Goal: Task Accomplishment & Management: Complete application form

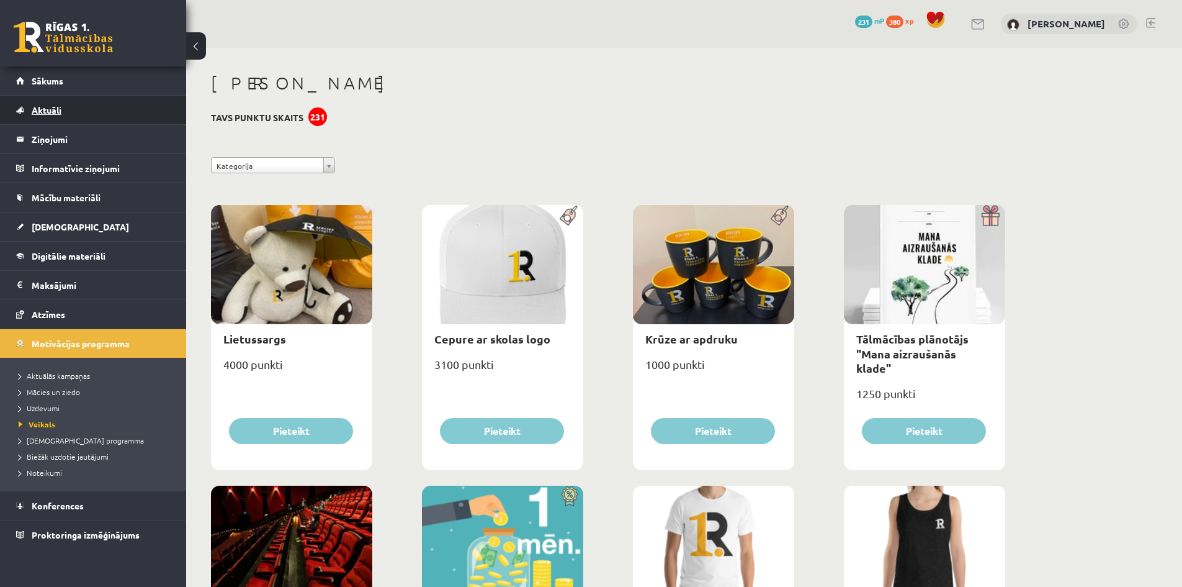
scroll to position [931, 0]
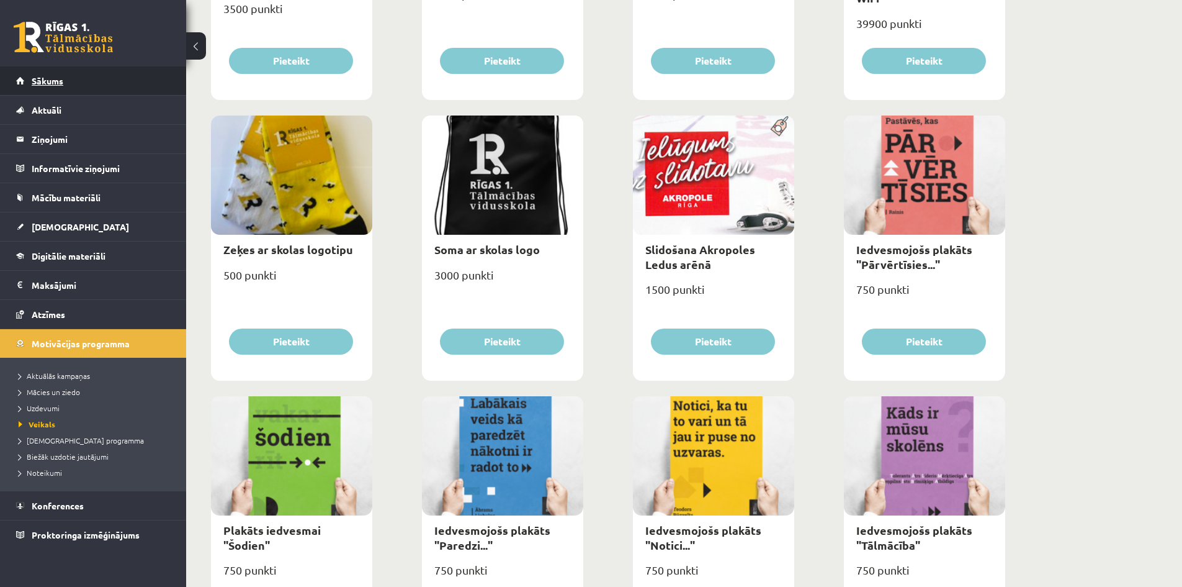
click at [50, 81] on span "Sākums" at bounding box center [48, 80] width 32 height 11
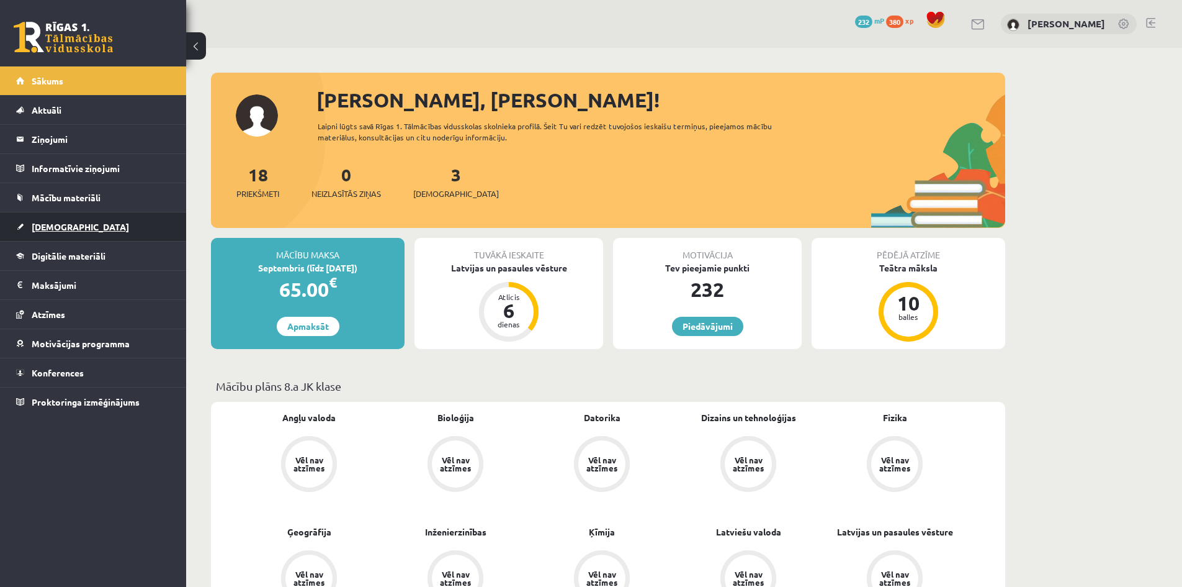
click at [43, 224] on span "[DEMOGRAPHIC_DATA]" at bounding box center [80, 226] width 97 height 11
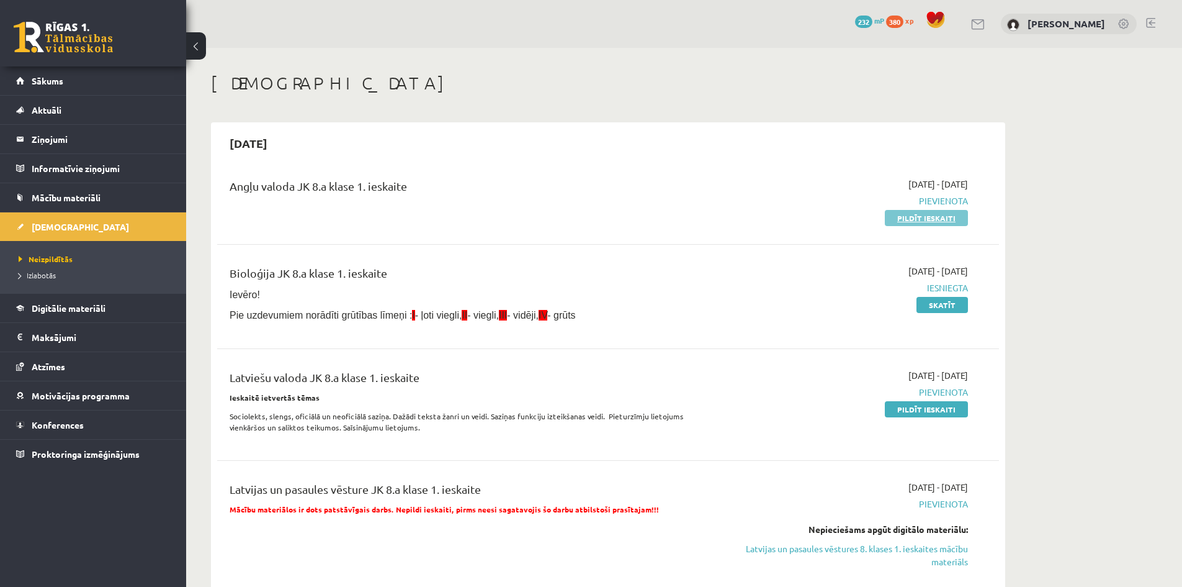
click at [901, 215] on link "Pildīt ieskaiti" at bounding box center [926, 218] width 83 height 16
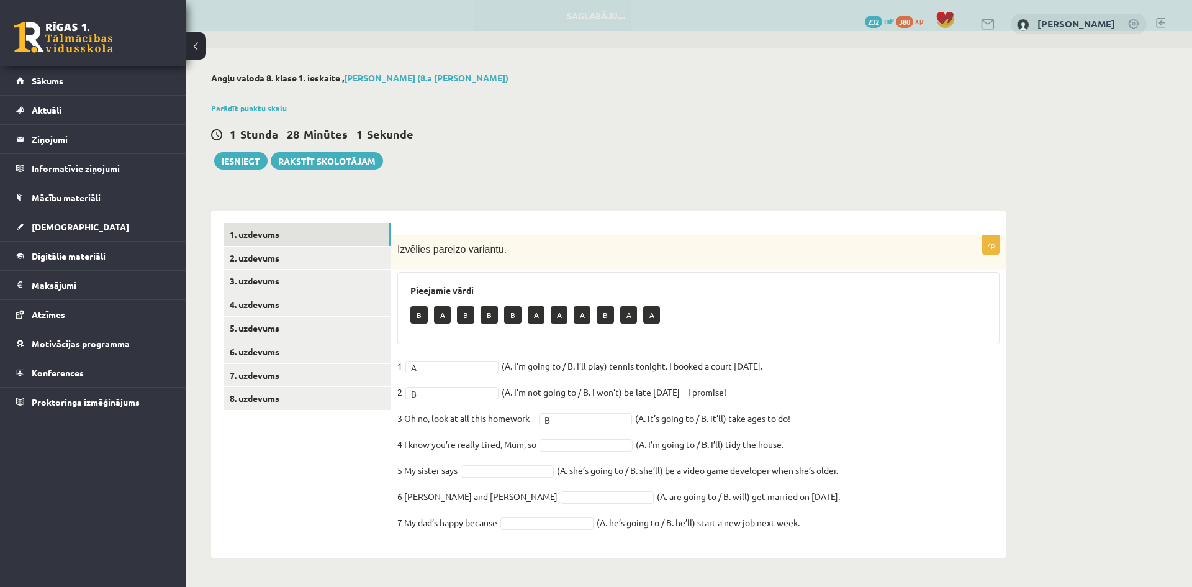
click at [402, 444] on p "4 I know you’re really tired, Mum, so" at bounding box center [466, 443] width 139 height 19
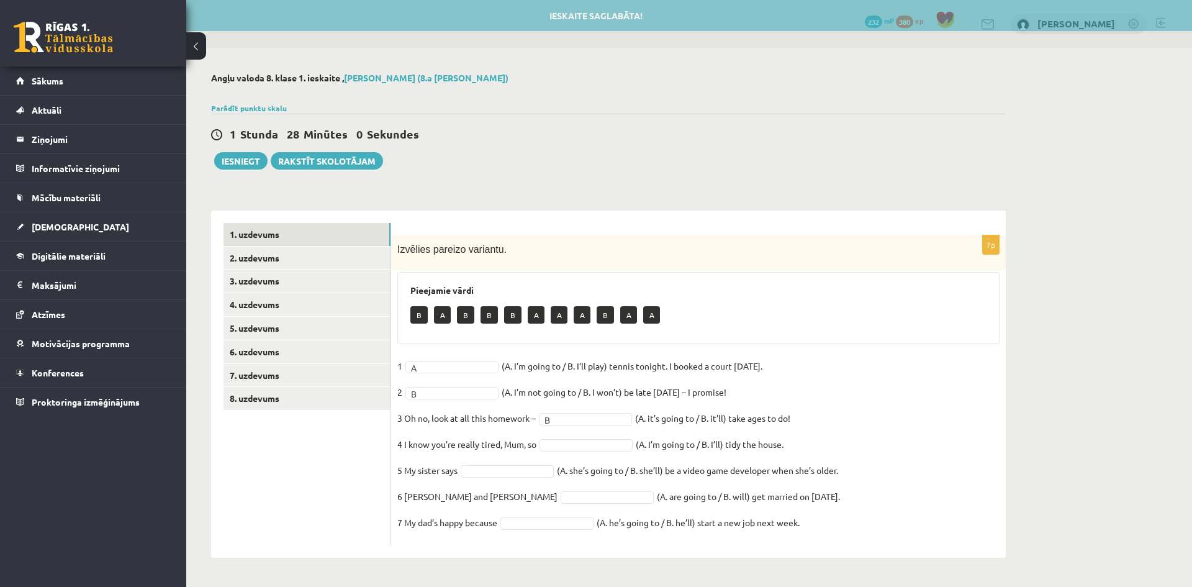
click at [857, 448] on fieldset "1 A * (A. I’m going to / B. I’ll play) tennis tonight. I booked a court yesterd…" at bounding box center [698, 447] width 602 height 182
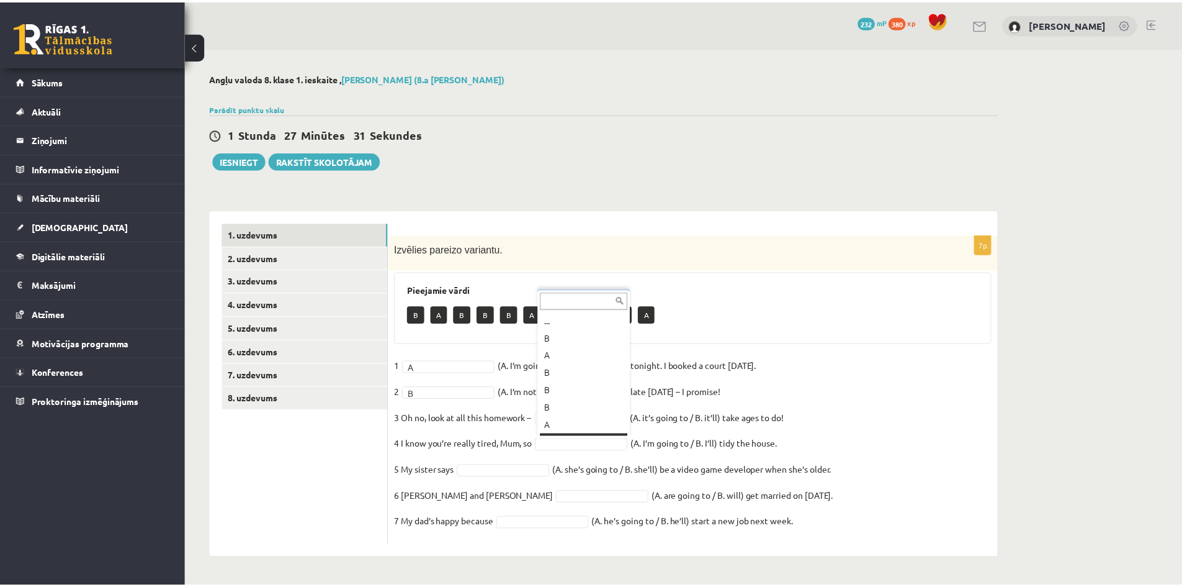
scroll to position [15, 0]
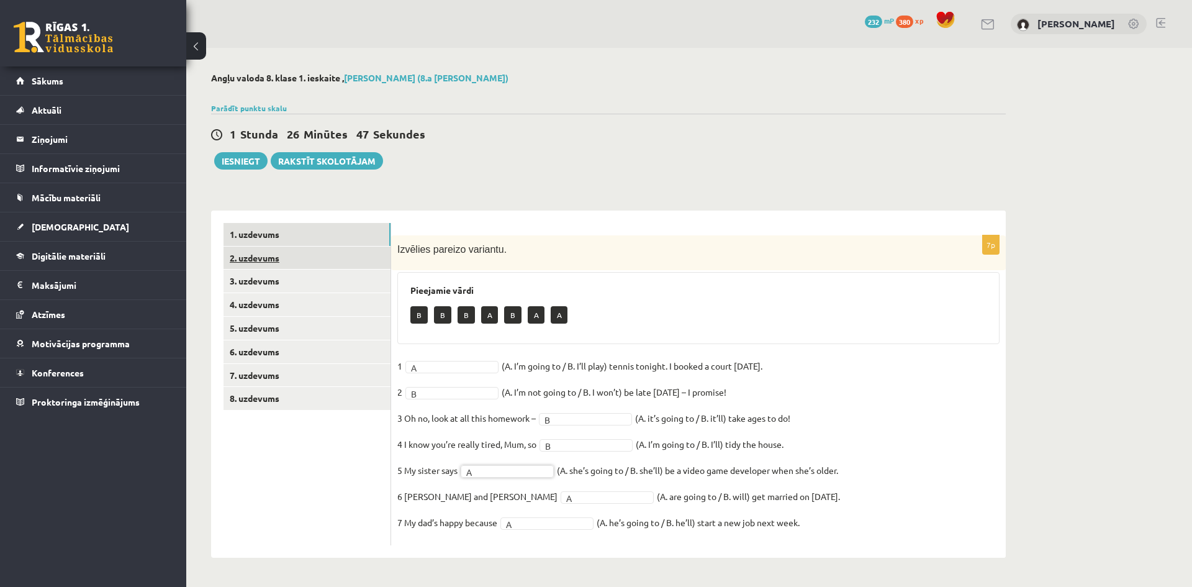
click at [269, 254] on link "2. uzdevums" at bounding box center [306, 257] width 167 height 23
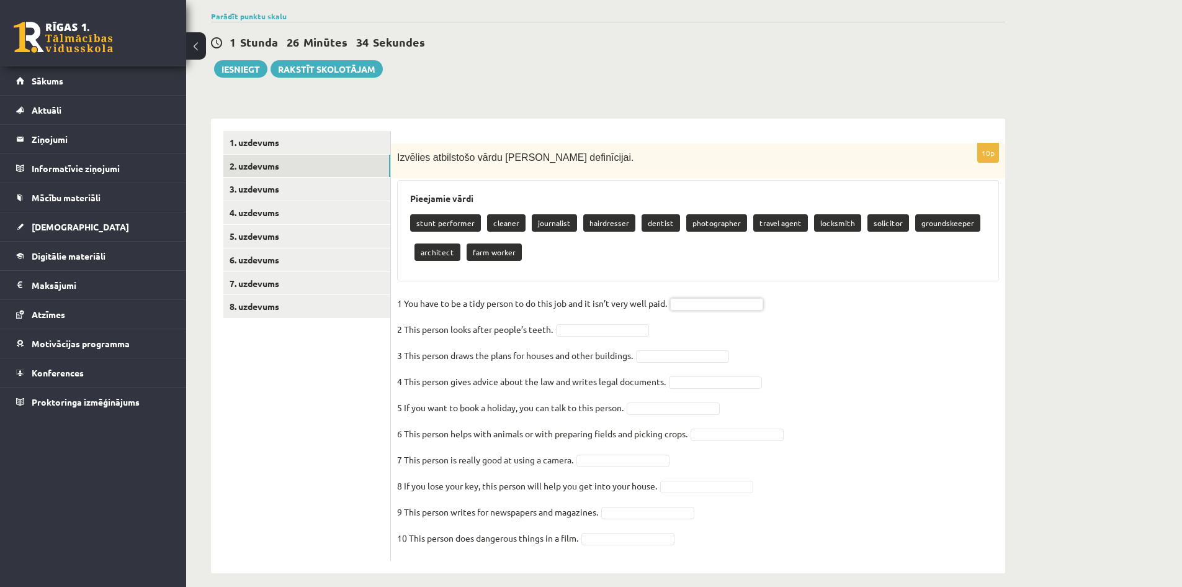
scroll to position [103, 0]
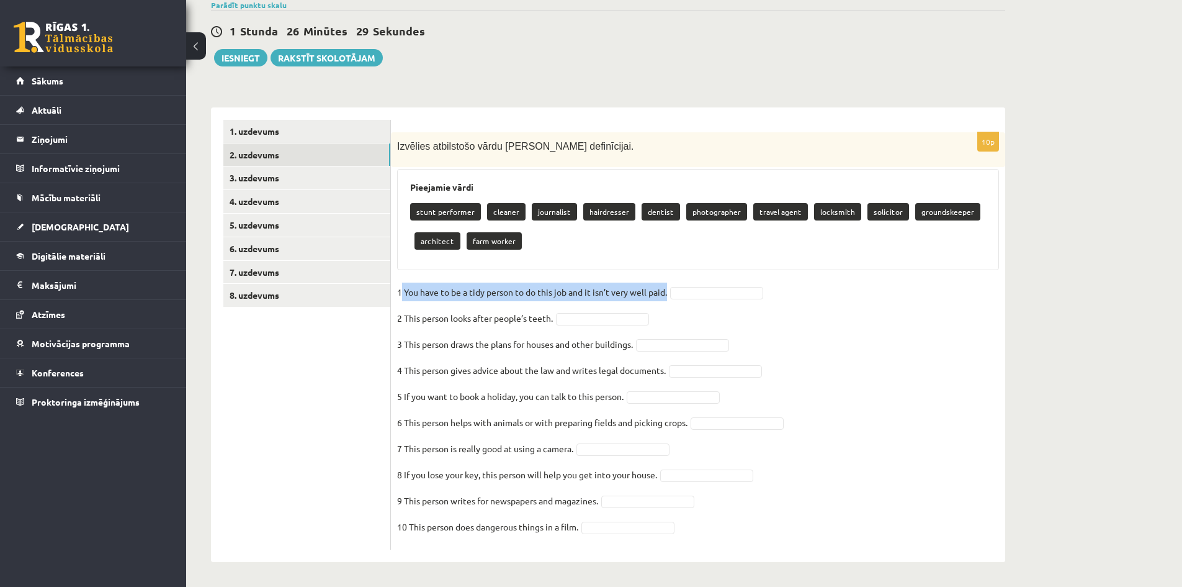
drag, startPoint x: 400, startPoint y: 290, endPoint x: 670, endPoint y: 292, distance: 269.4
click at [667, 292] on p "1 You have to be a tidy person to do this job and it isn’t very well paid." at bounding box center [532, 291] width 270 height 19
copy p "You have to be a tidy person to do this job and it isn’t very well paid."
drag, startPoint x: 416, startPoint y: 210, endPoint x: 473, endPoint y: 212, distance: 57.1
click at [473, 212] on p "stunt performer" at bounding box center [445, 211] width 71 height 17
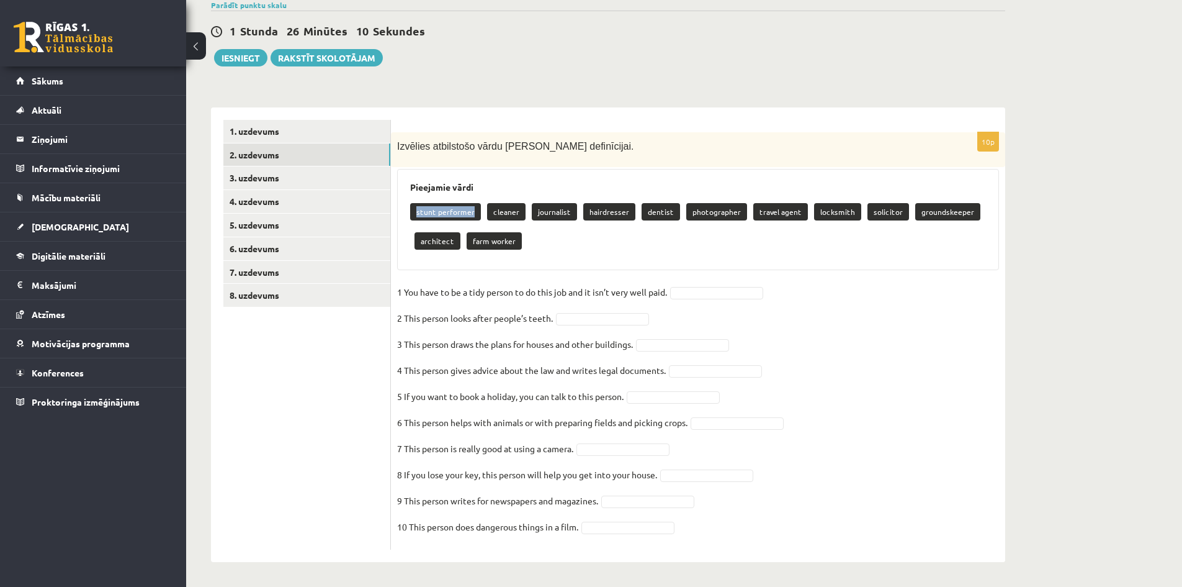
copy p "stunt performer"
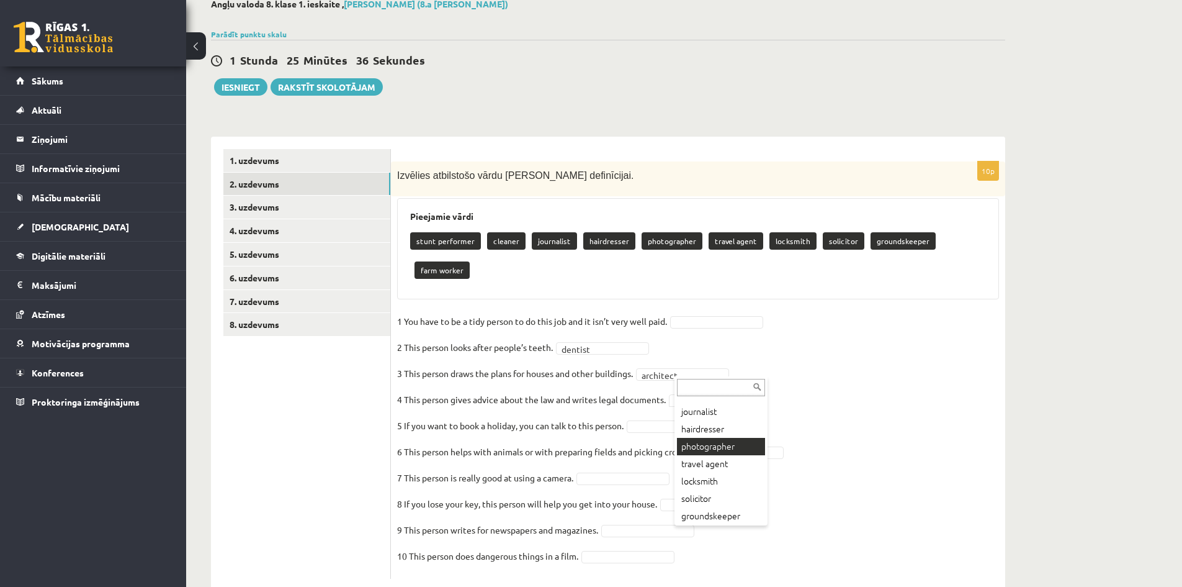
scroll to position [62, 0]
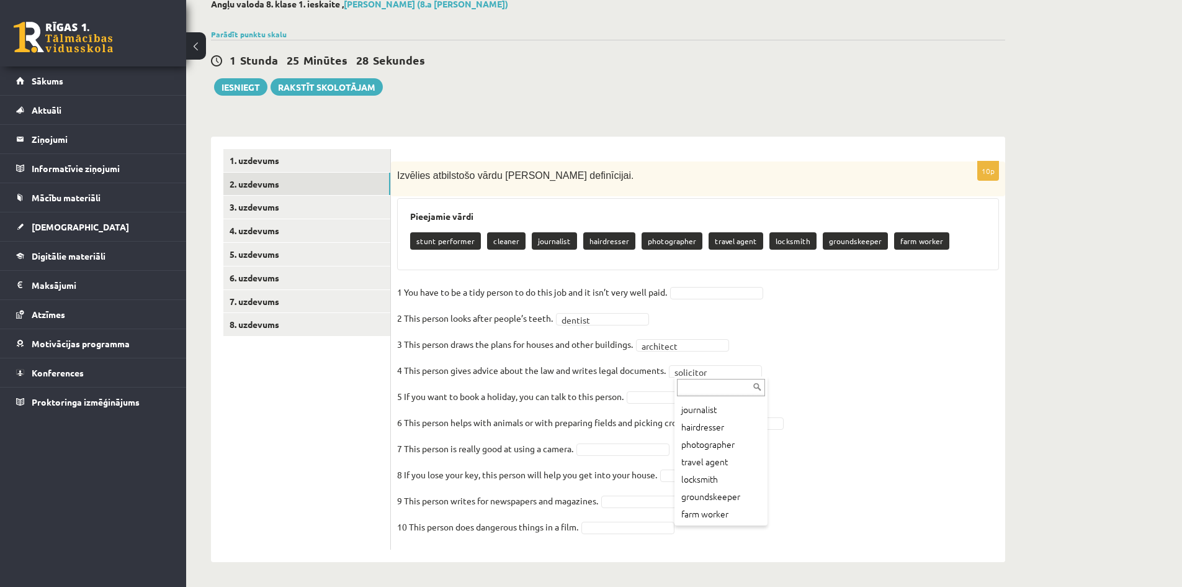
drag, startPoint x: 716, startPoint y: 371, endPoint x: 674, endPoint y: 367, distance: 41.8
drag, startPoint x: 702, startPoint y: 363, endPoint x: 686, endPoint y: 366, distance: 15.8
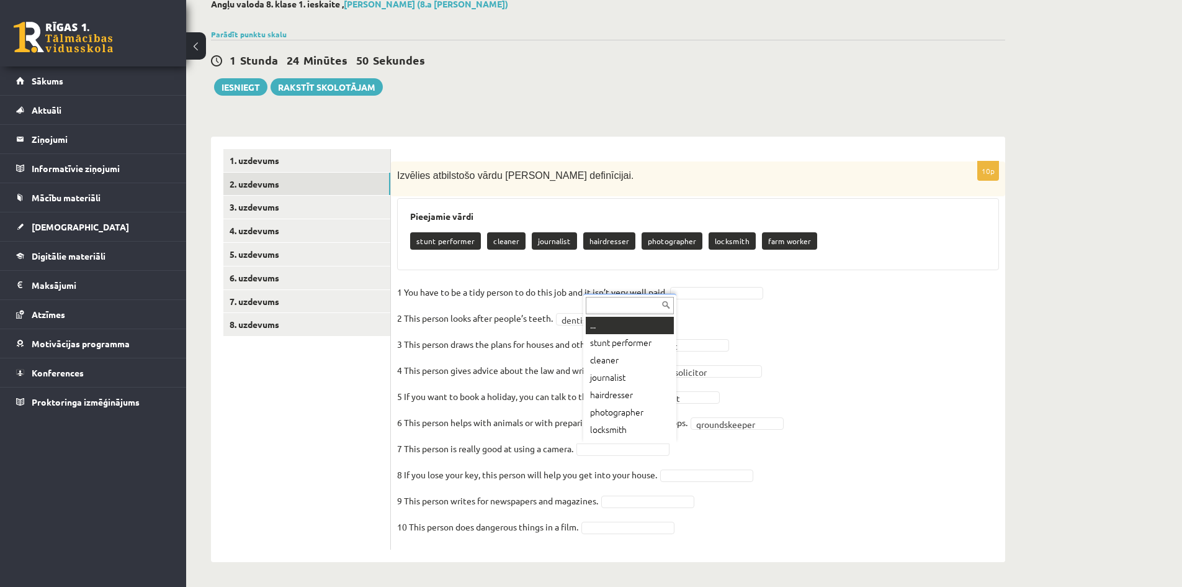
scroll to position [15, 0]
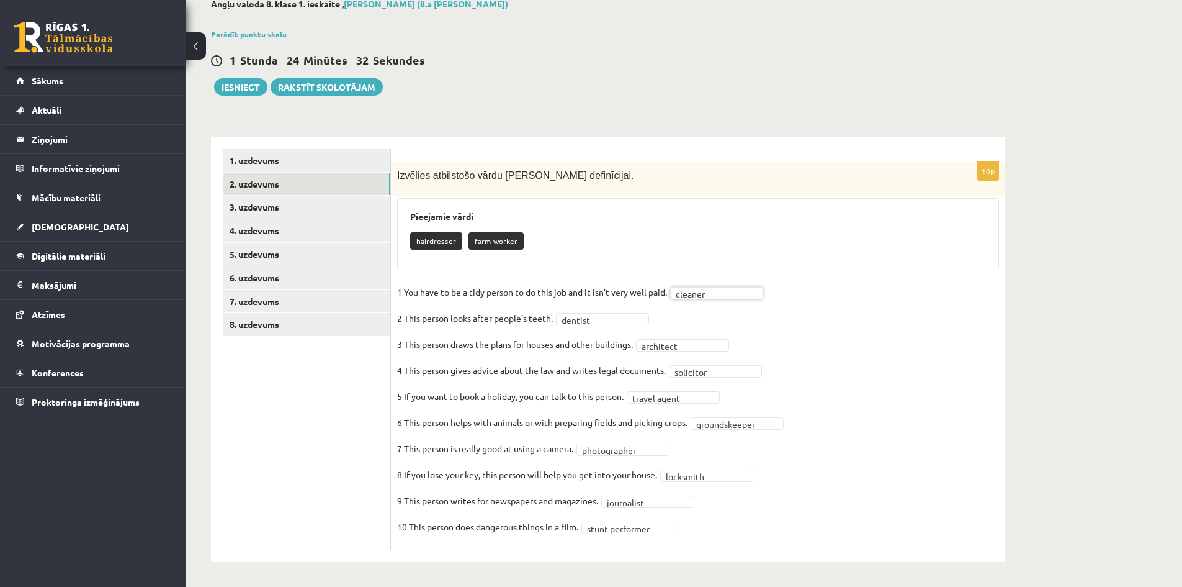
click at [828, 347] on fieldset "**********" at bounding box center [698, 412] width 602 height 261
click at [270, 211] on link "3. uzdevums" at bounding box center [306, 207] width 167 height 23
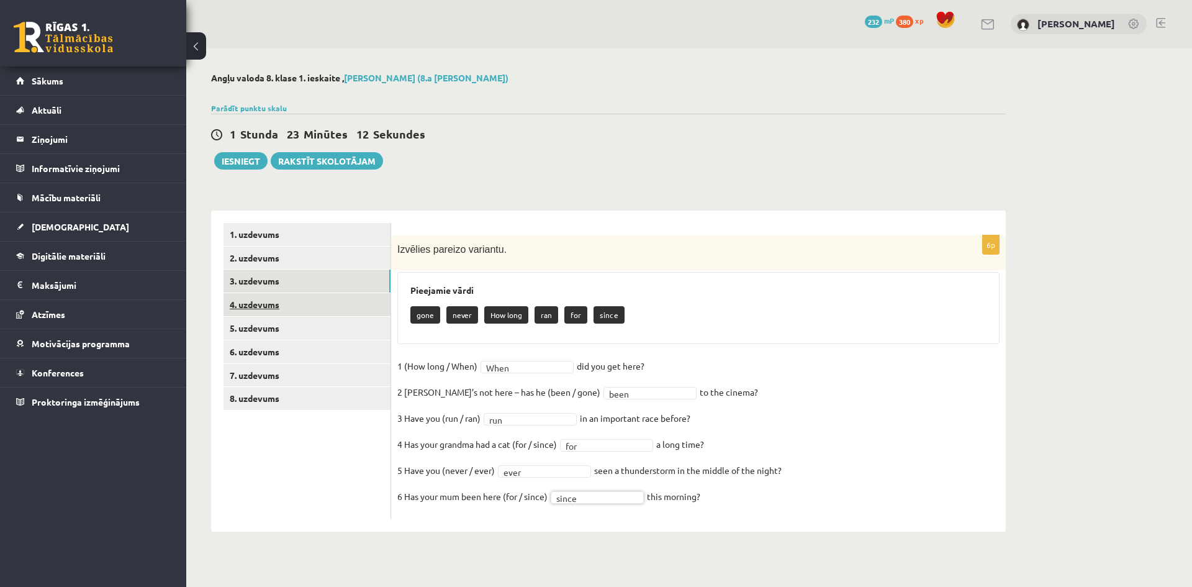
click at [272, 302] on link "4. uzdevums" at bounding box center [306, 304] width 167 height 23
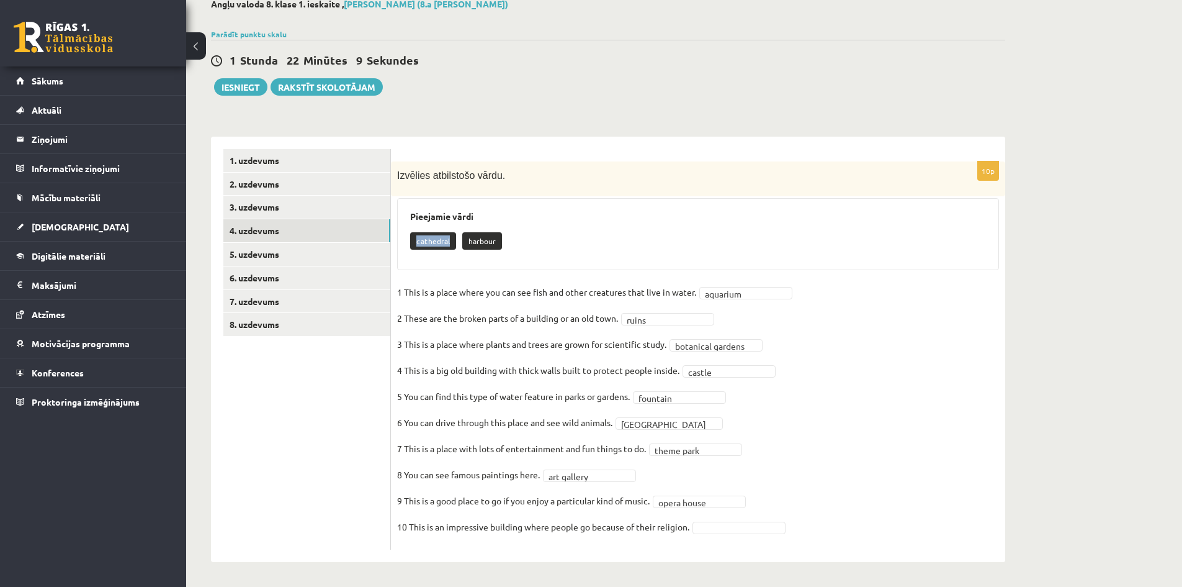
drag, startPoint x: 421, startPoint y: 241, endPoint x: 451, endPoint y: 243, distance: 29.9
click at [451, 243] on p "cathedral" at bounding box center [433, 240] width 46 height 17
copy p "cathedral"
drag, startPoint x: 466, startPoint y: 241, endPoint x: 504, endPoint y: 240, distance: 38.5
click at [504, 240] on div "cathedral harbour" at bounding box center [698, 242] width 576 height 29
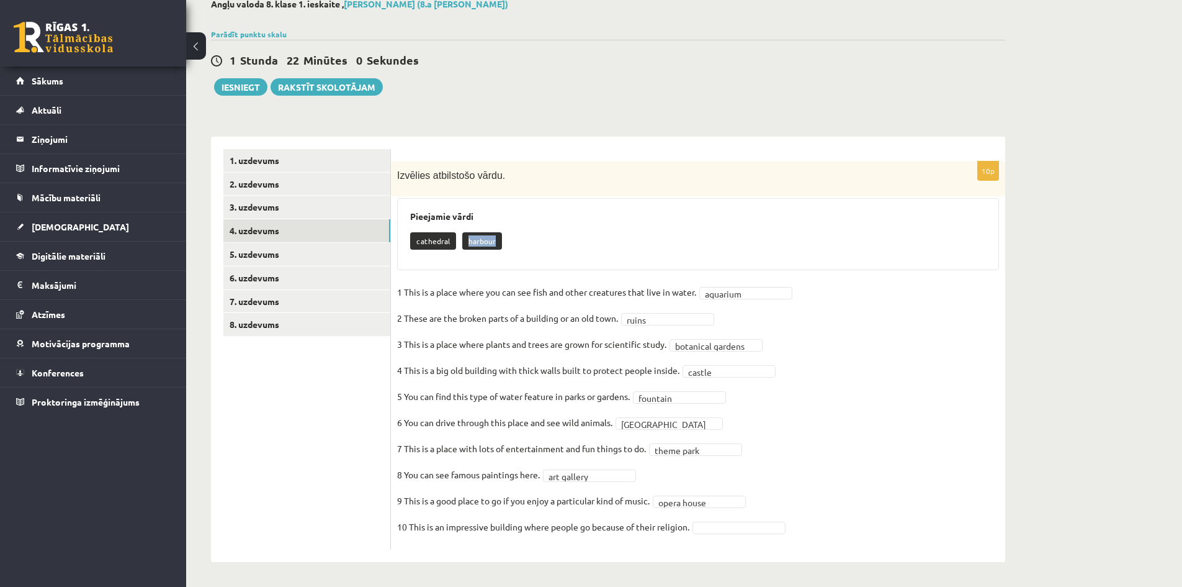
copy p "harbour"
click at [243, 258] on link "5. uzdevums" at bounding box center [306, 254] width 167 height 23
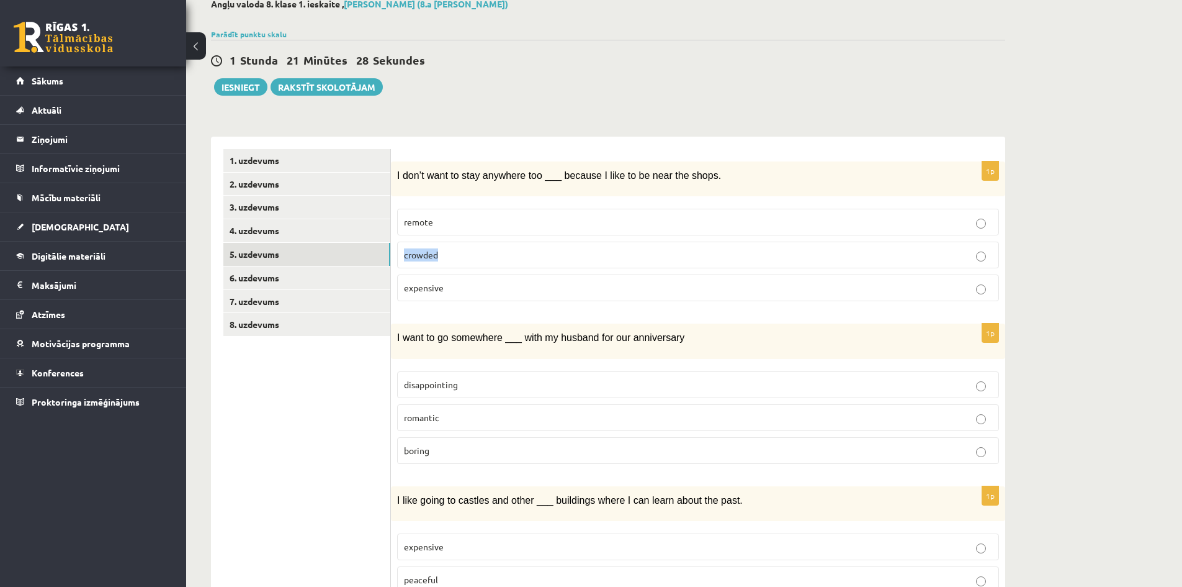
drag, startPoint x: 442, startPoint y: 251, endPoint x: 404, endPoint y: 254, distance: 38.0
click at [404, 254] on p "crowded" at bounding box center [698, 254] width 588 height 13
click at [404, 201] on div "1p I don’t want to stay anywhere too ___ because I like to be near the shops. r…" at bounding box center [698, 236] width 614 height 150
drag, startPoint x: 395, startPoint y: 177, endPoint x: 507, endPoint y: 279, distance: 151.6
click at [507, 279] on div "1p I don’t want to stay anywhere too ___ because I like to be near the shops. r…" at bounding box center [698, 236] width 614 height 150
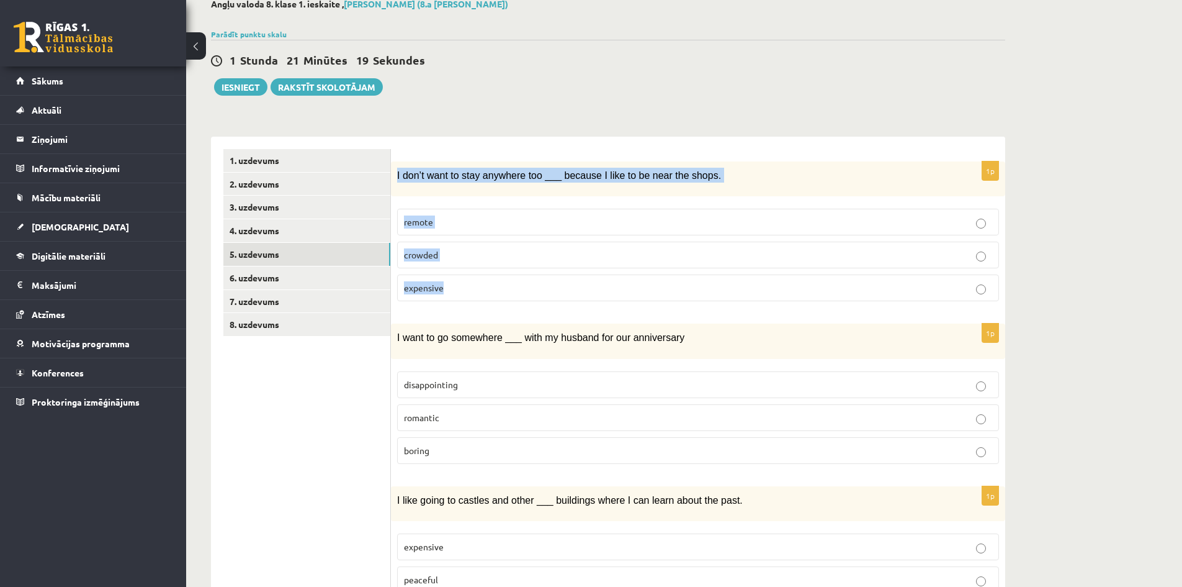
copy div "I don’t want to stay anywhere too ___ because I like to be near the shops. remo…"
click at [619, 136] on div "**********" at bounding box center [608, 548] width 794 height 848
click at [832, 155] on form "1p I don’t want to stay anywhere too ___ because I like to be near the shops. r…" at bounding box center [698, 554] width 590 height 811
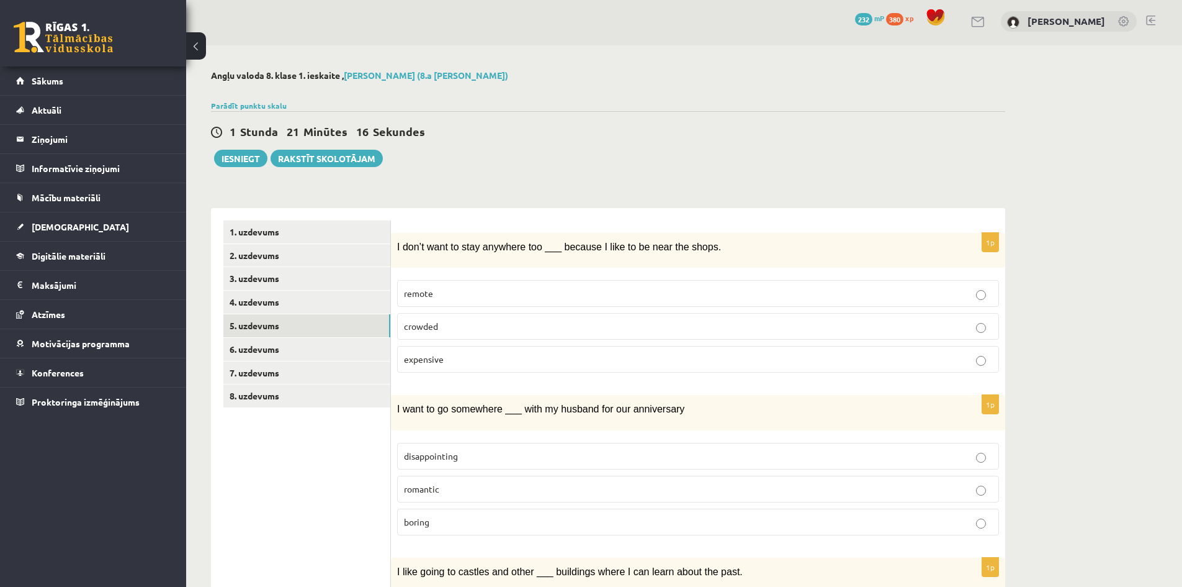
scroll to position [0, 0]
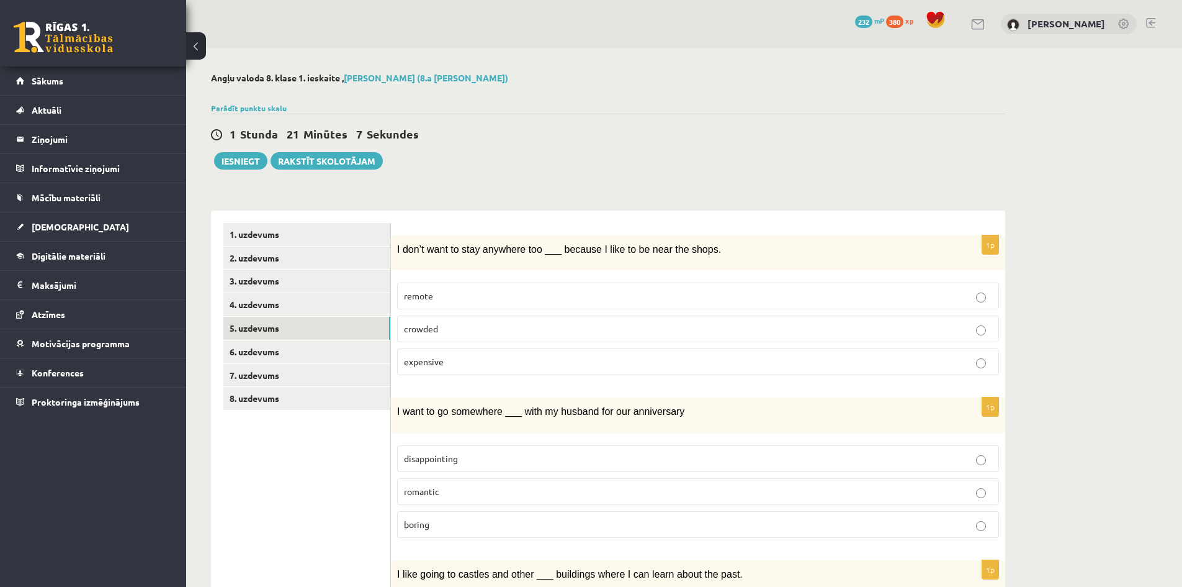
click at [498, 297] on p "remote" at bounding box center [698, 295] width 588 height 13
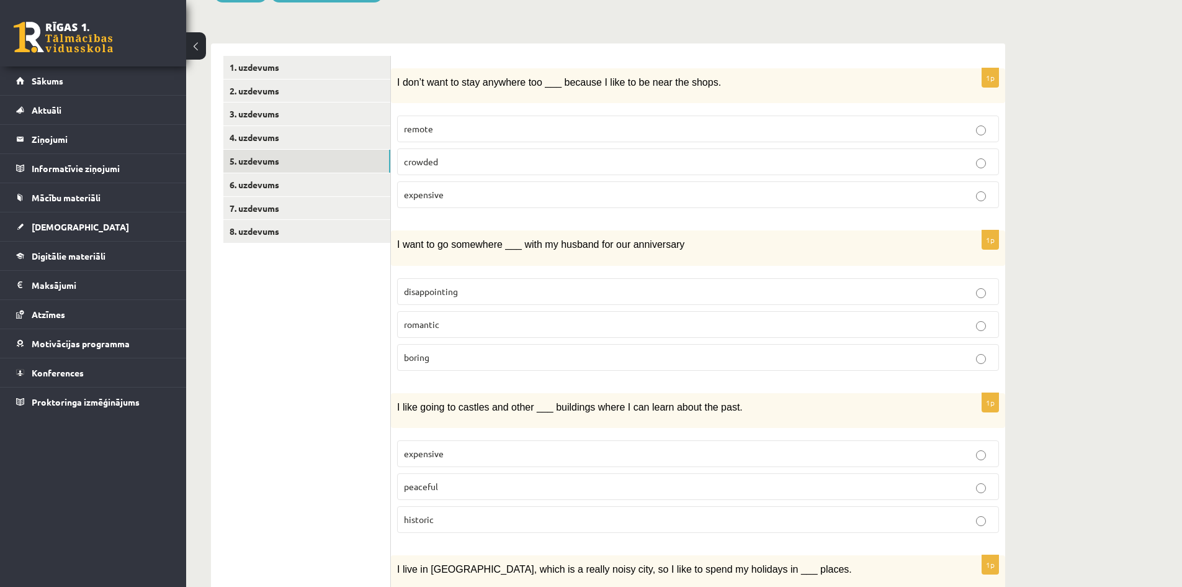
scroll to position [186, 0]
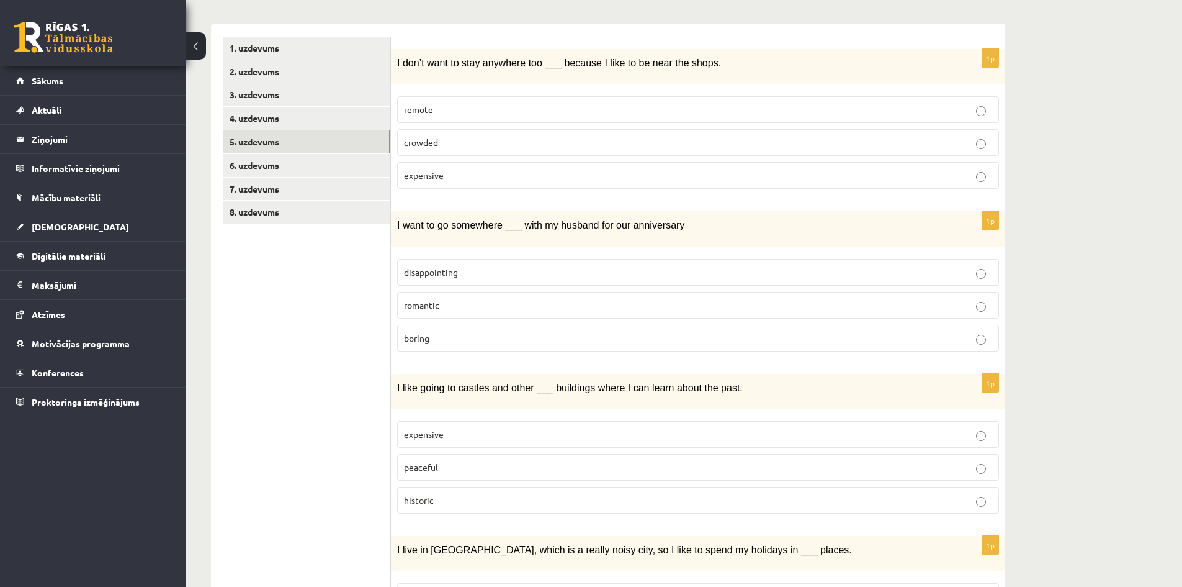
click at [481, 304] on p "romantic" at bounding box center [698, 305] width 588 height 13
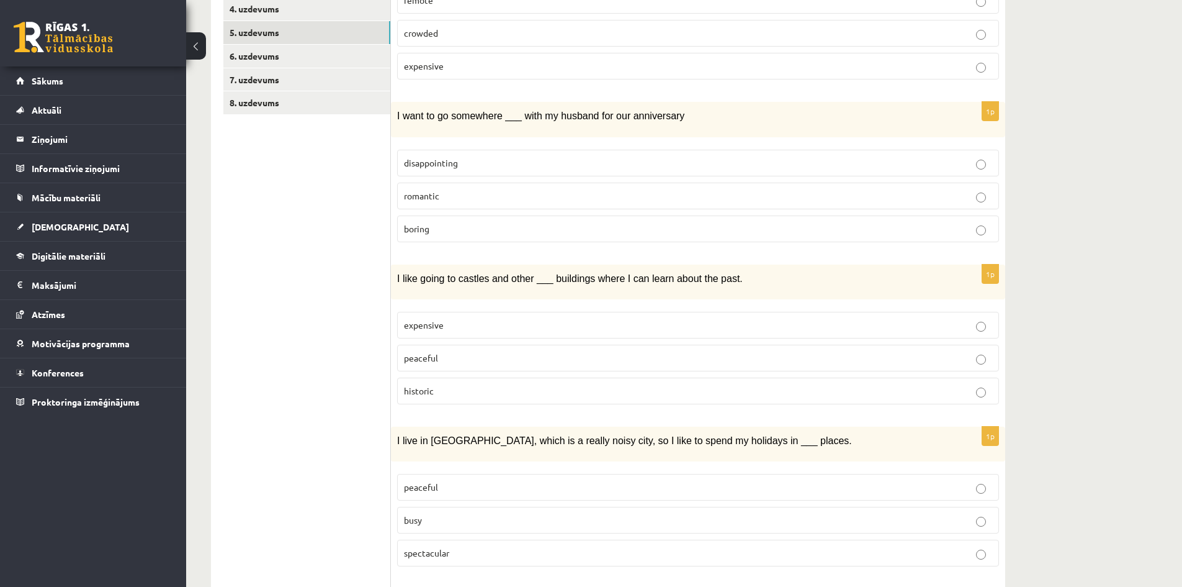
scroll to position [372, 0]
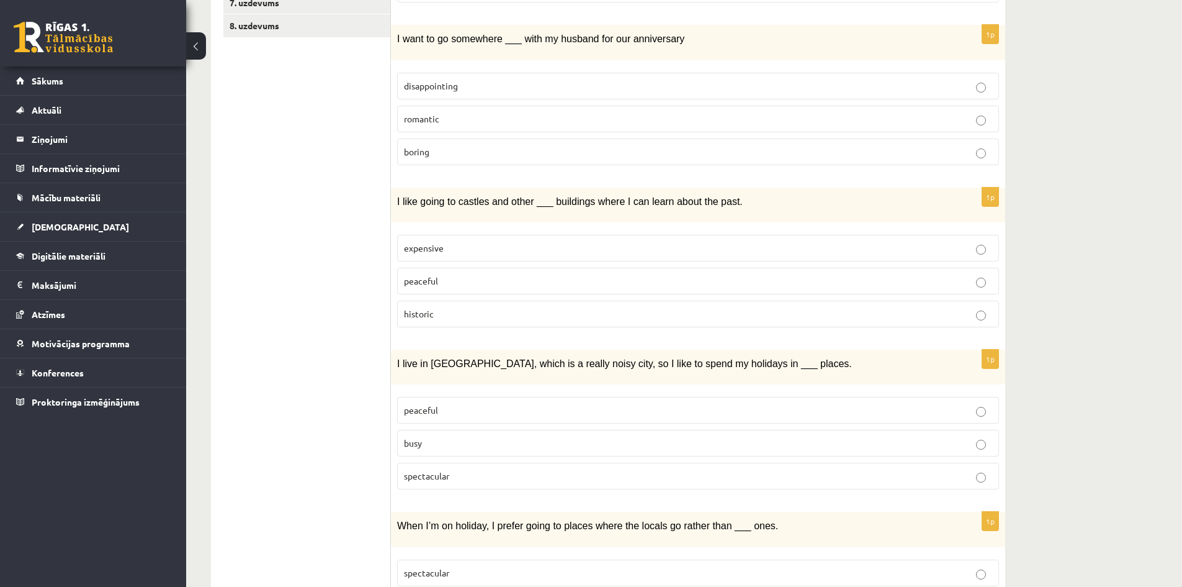
click at [475, 314] on p "historic" at bounding box center [698, 313] width 588 height 13
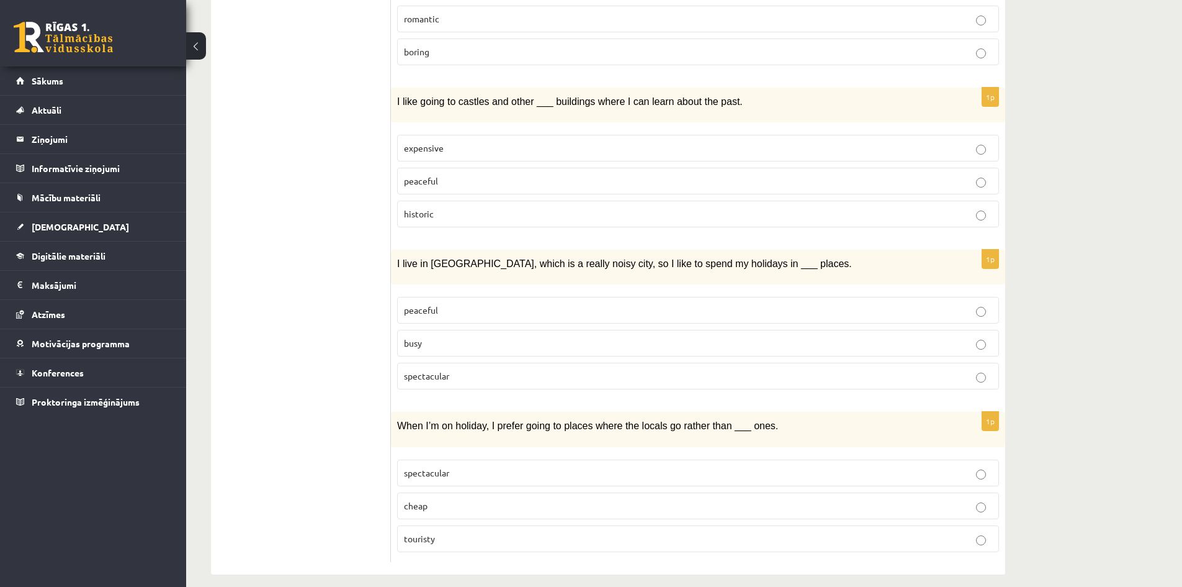
scroll to position [482, 0]
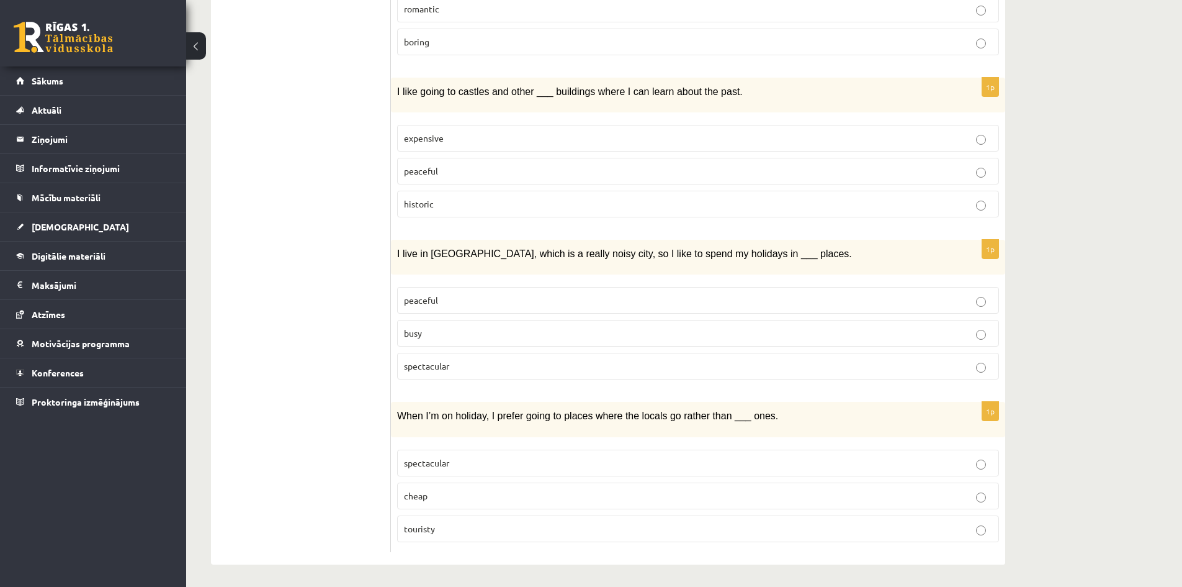
click at [497, 290] on label "peaceful" at bounding box center [698, 300] width 602 height 27
click at [507, 526] on p "touristy" at bounding box center [698, 528] width 588 height 13
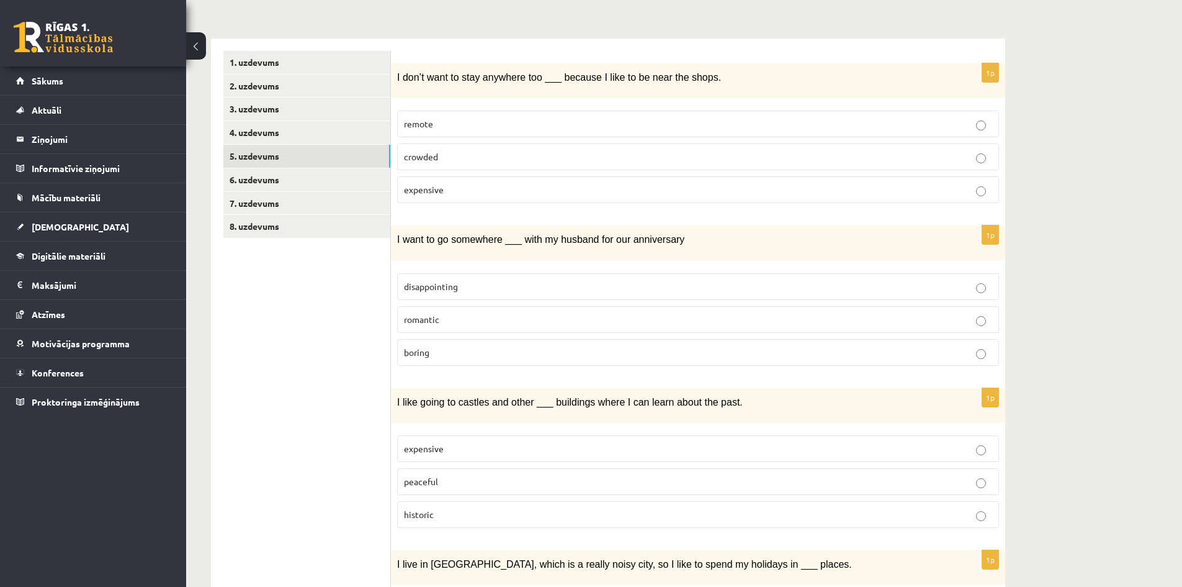
scroll to position [0, 0]
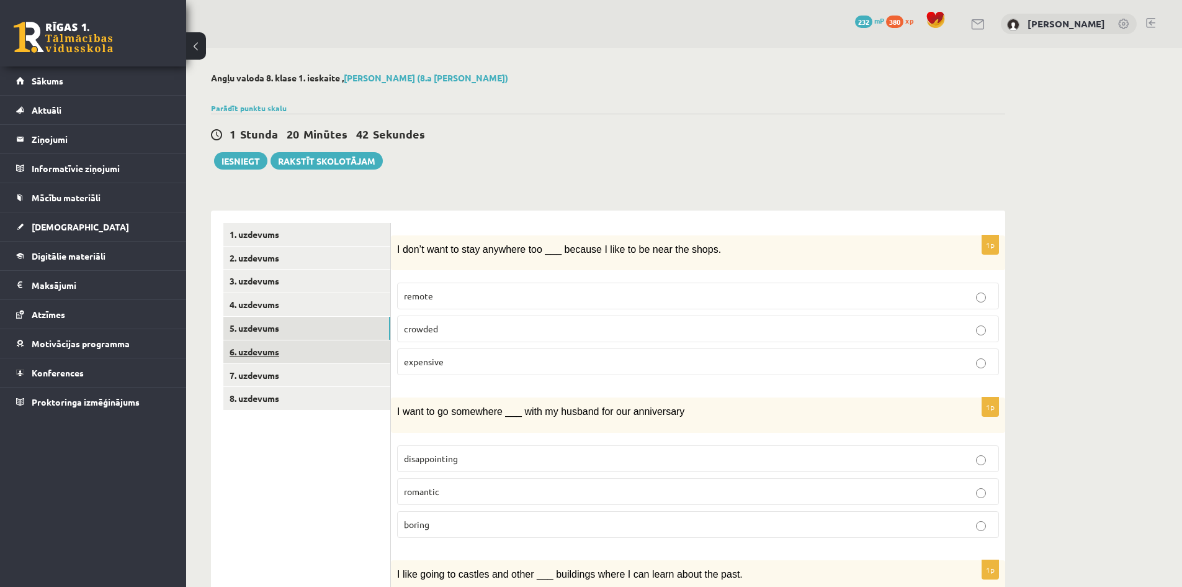
click at [258, 345] on link "6. uzdevums" at bounding box center [306, 351] width 167 height 23
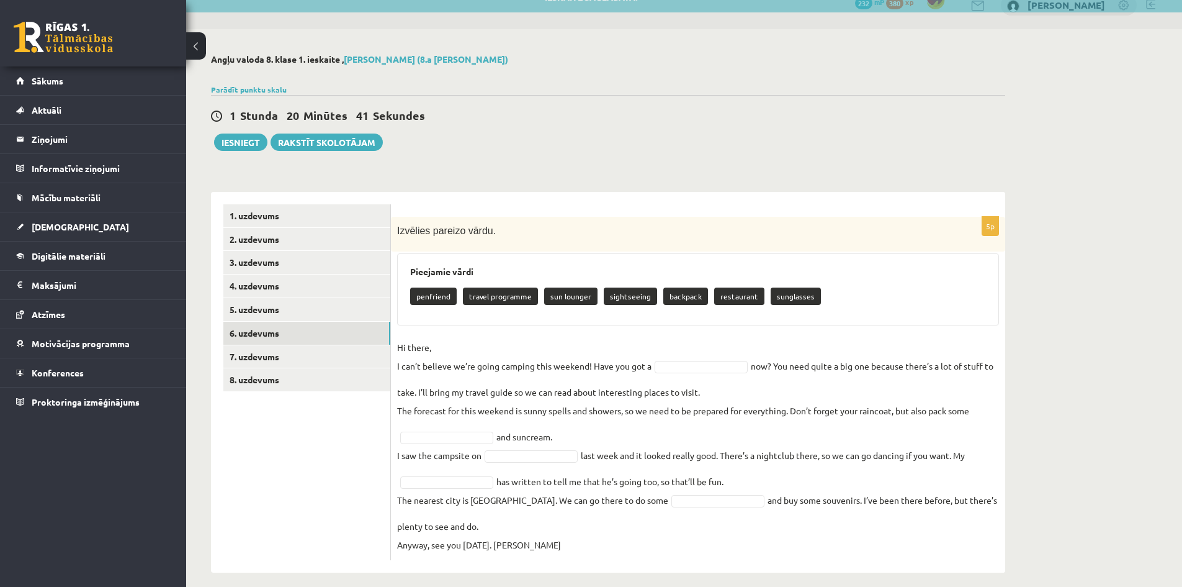
scroll to position [29, 0]
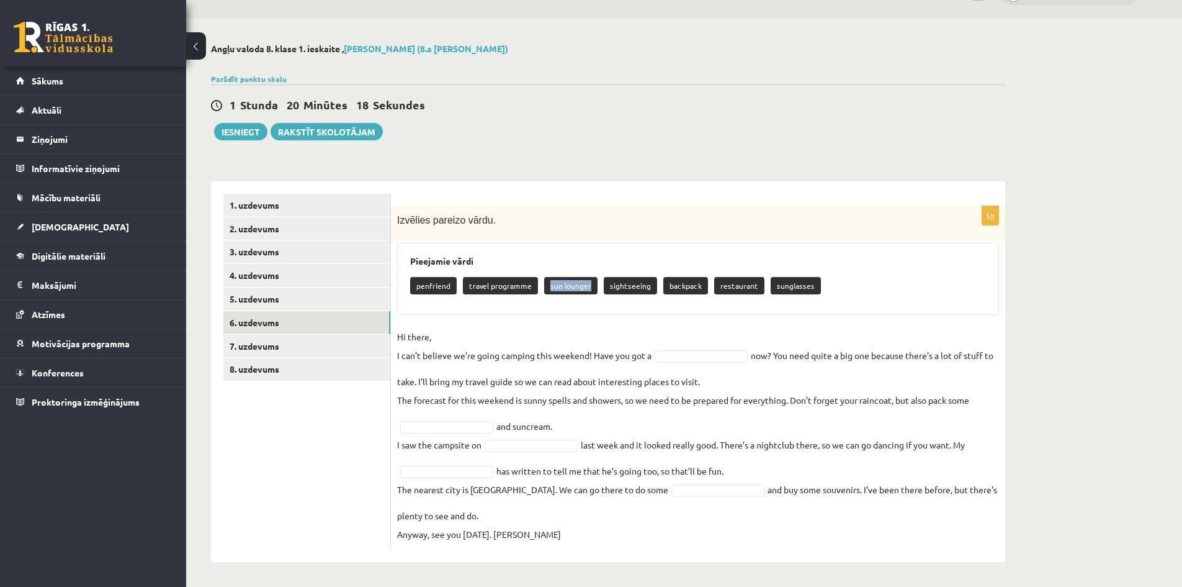
drag, startPoint x: 545, startPoint y: 285, endPoint x: 590, endPoint y: 292, distance: 45.3
click at [590, 292] on p "sun lounger" at bounding box center [570, 285] width 53 height 17
copy p "sun lounger"
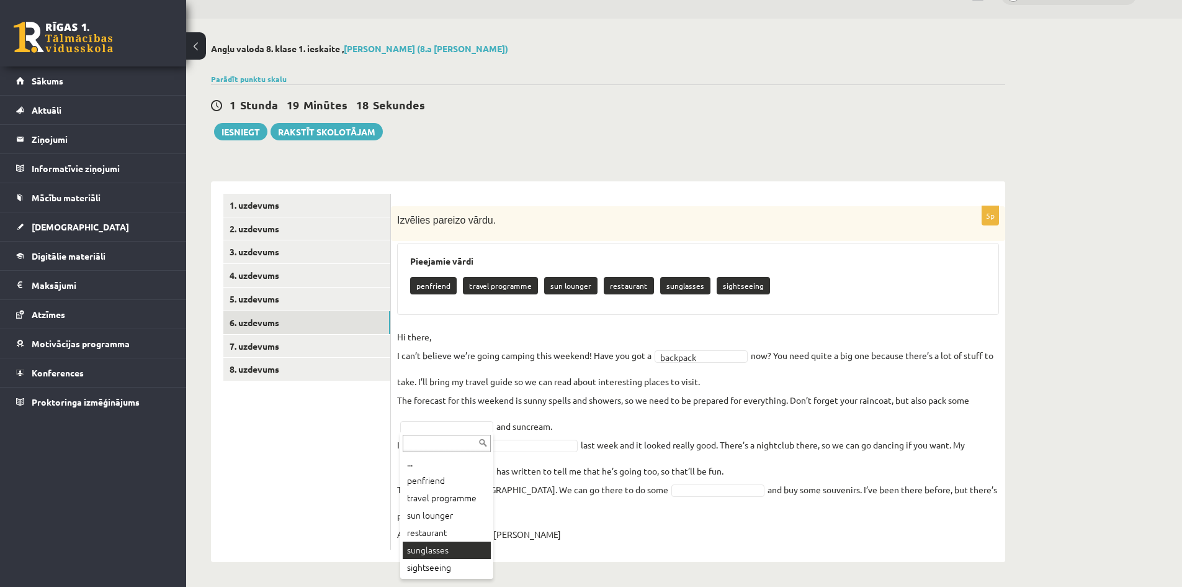
drag, startPoint x: 445, startPoint y: 552, endPoint x: 451, endPoint y: 556, distance: 7.6
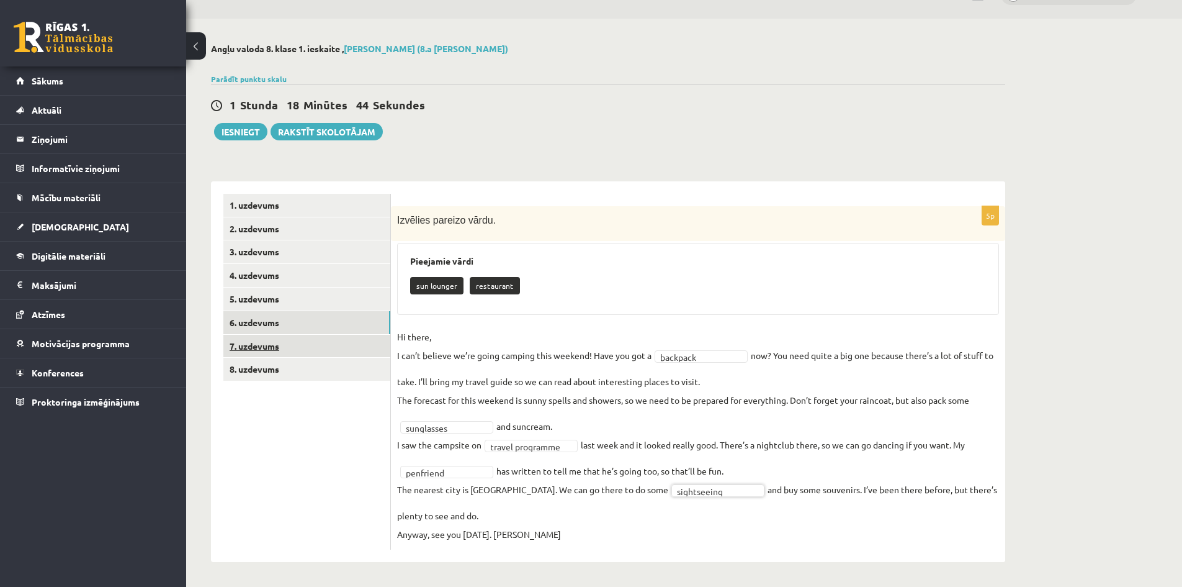
click at [277, 346] on link "7. uzdevums" at bounding box center [306, 346] width 167 height 23
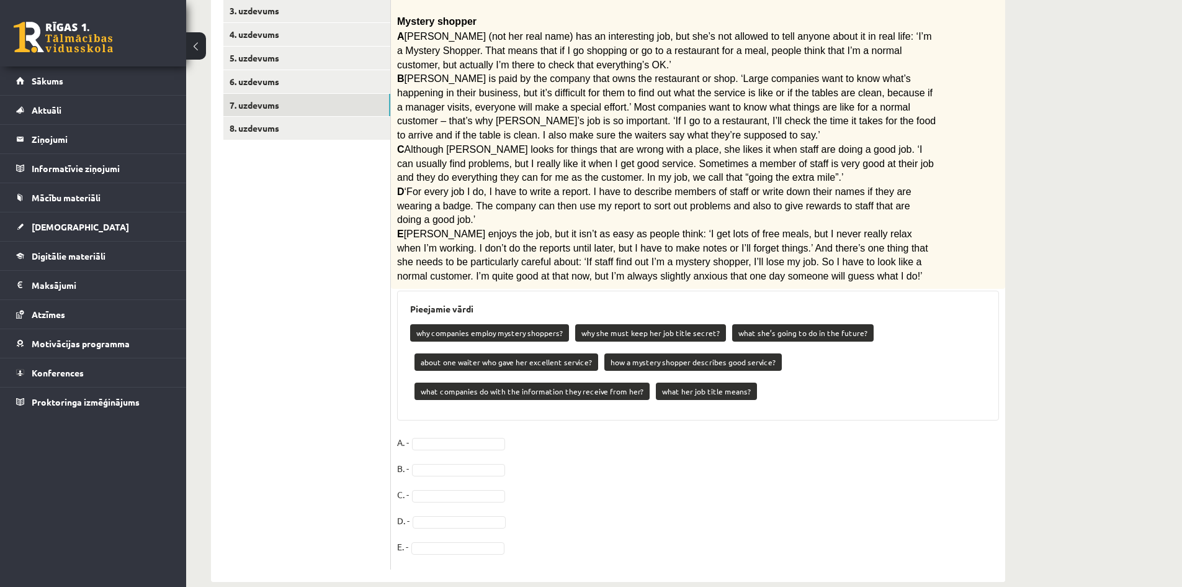
scroll to position [274, 0]
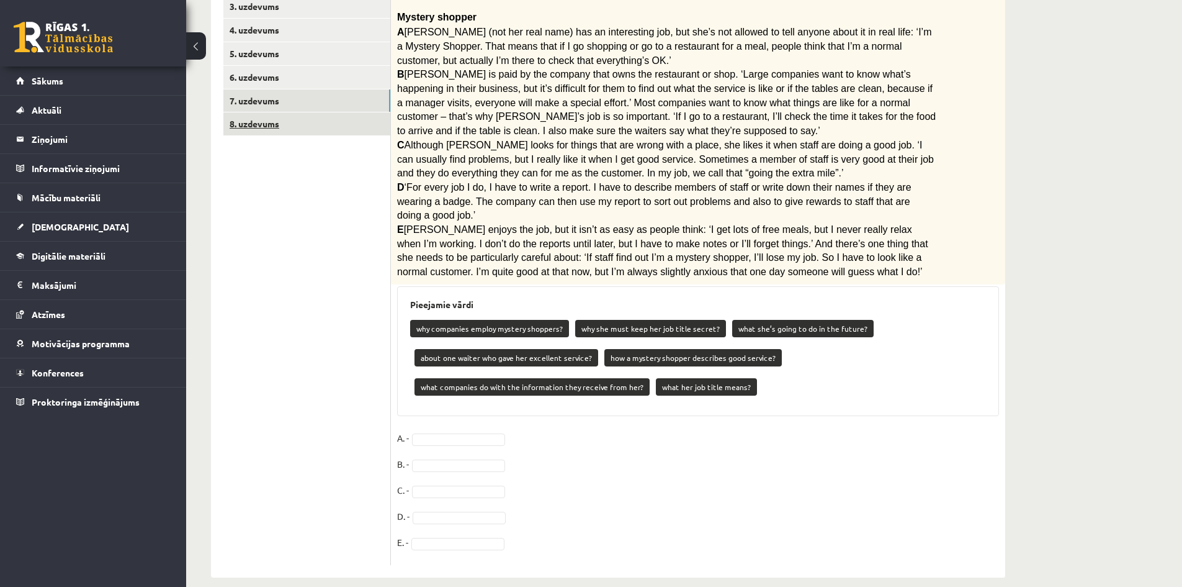
click at [248, 130] on link "8. uzdevums" at bounding box center [306, 123] width 167 height 23
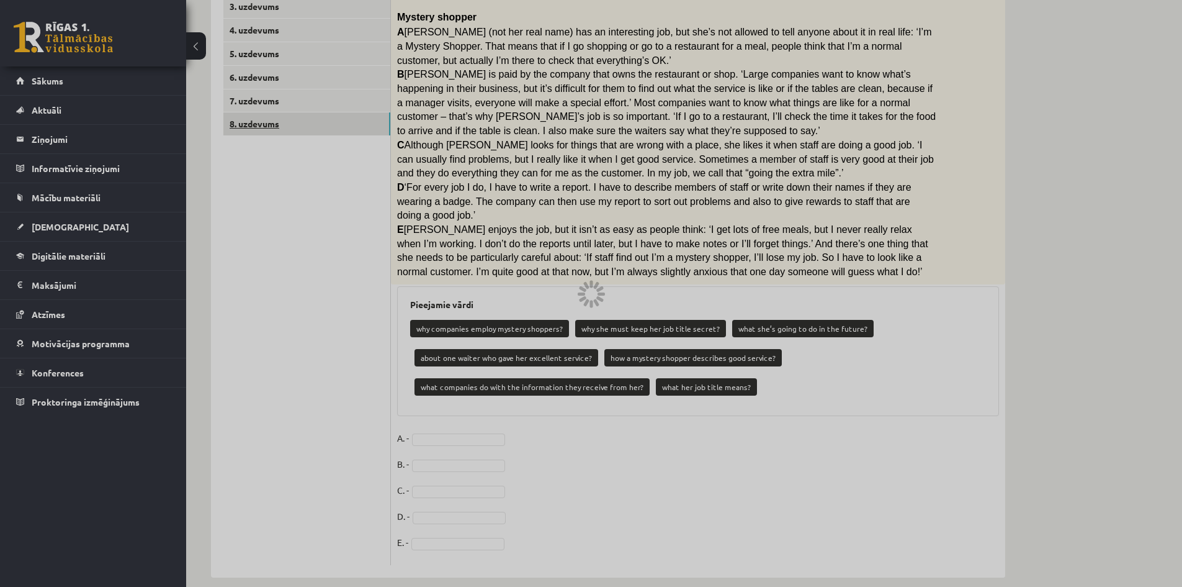
scroll to position [19, 0]
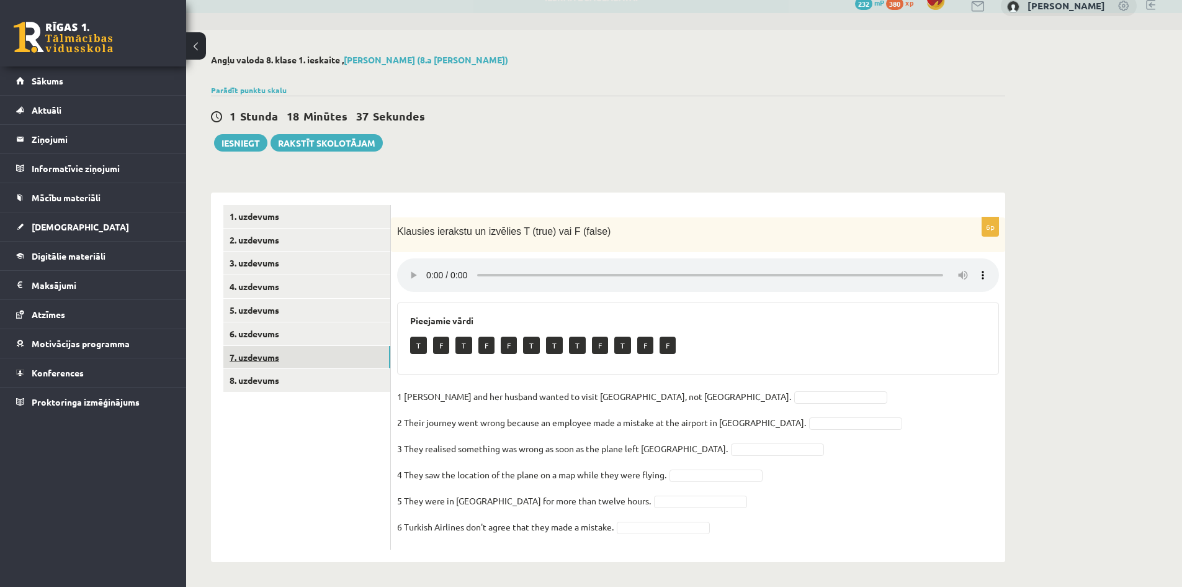
click at [275, 357] on link "7. uzdevums" at bounding box center [306, 357] width 167 height 23
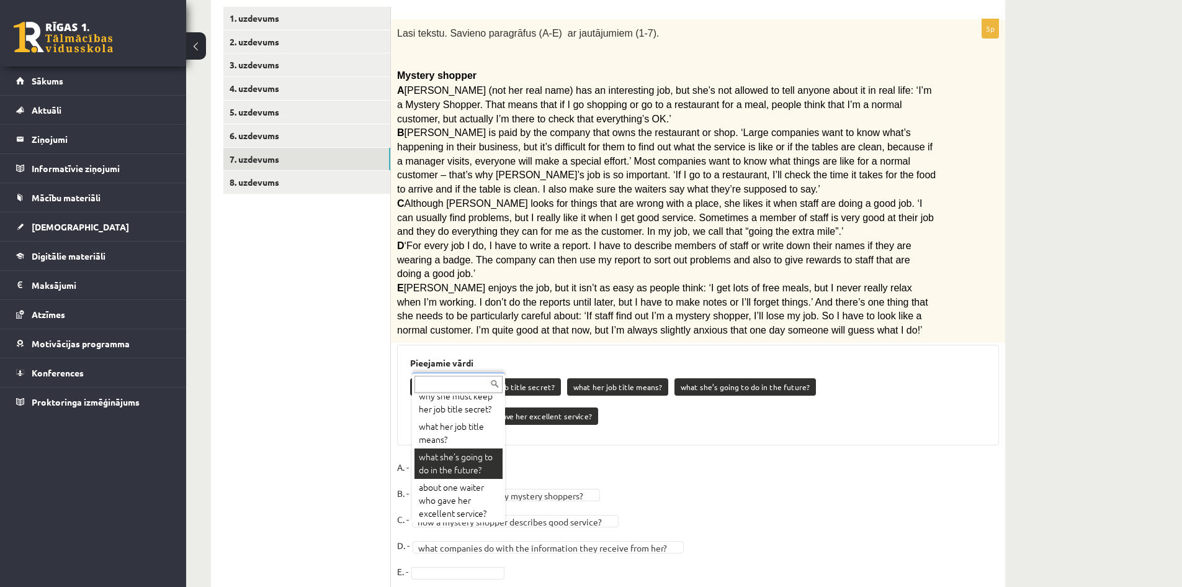
scroll to position [0, 0]
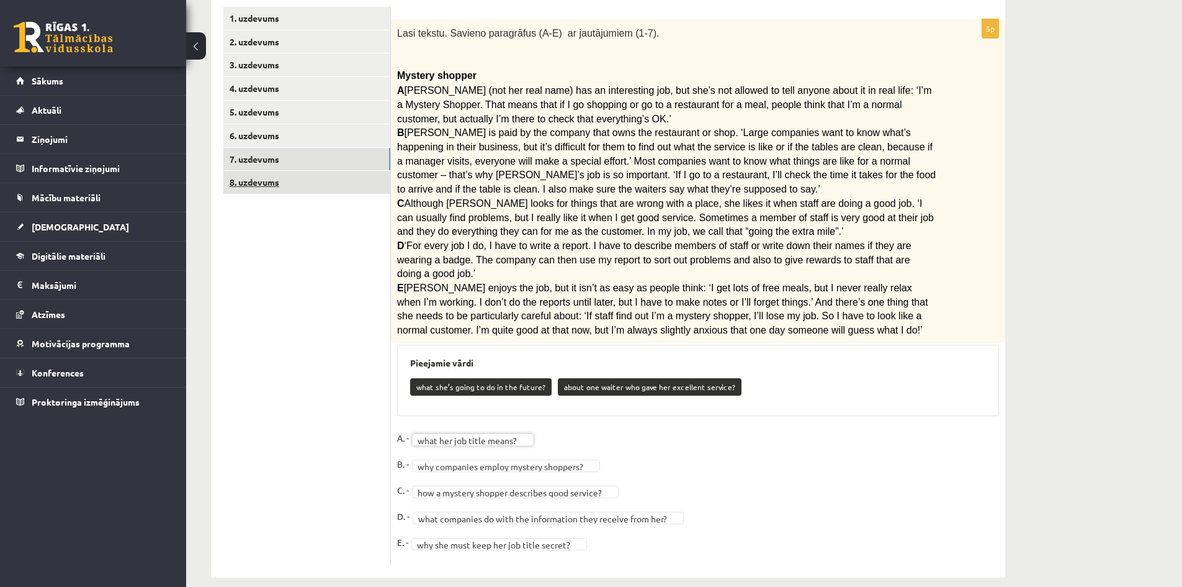
click at [272, 178] on link "8. uzdevums" at bounding box center [306, 182] width 167 height 23
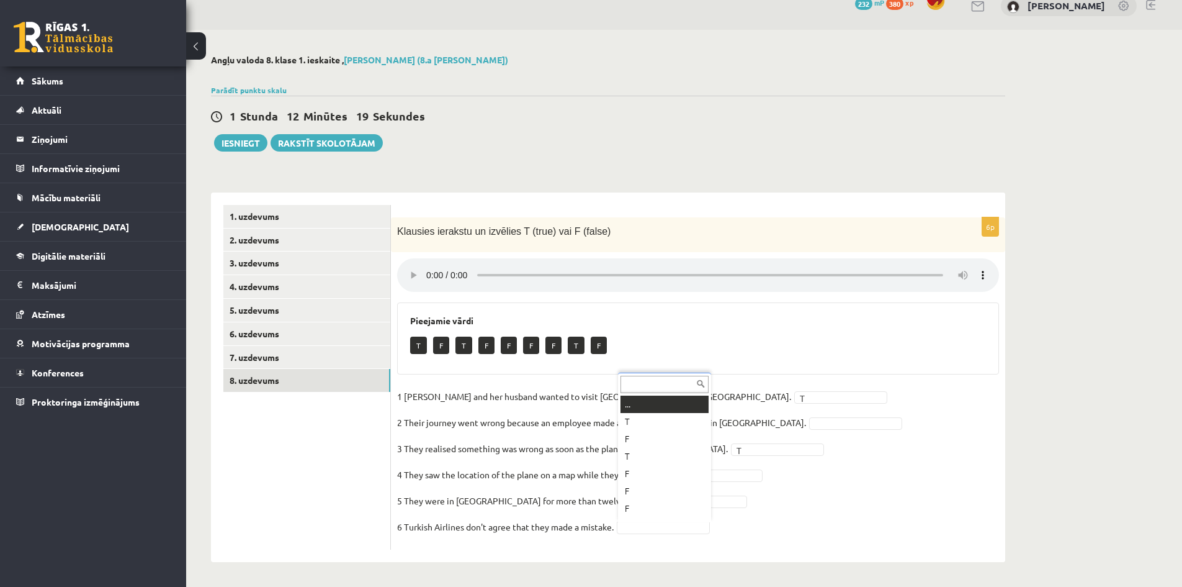
scroll to position [15, 0]
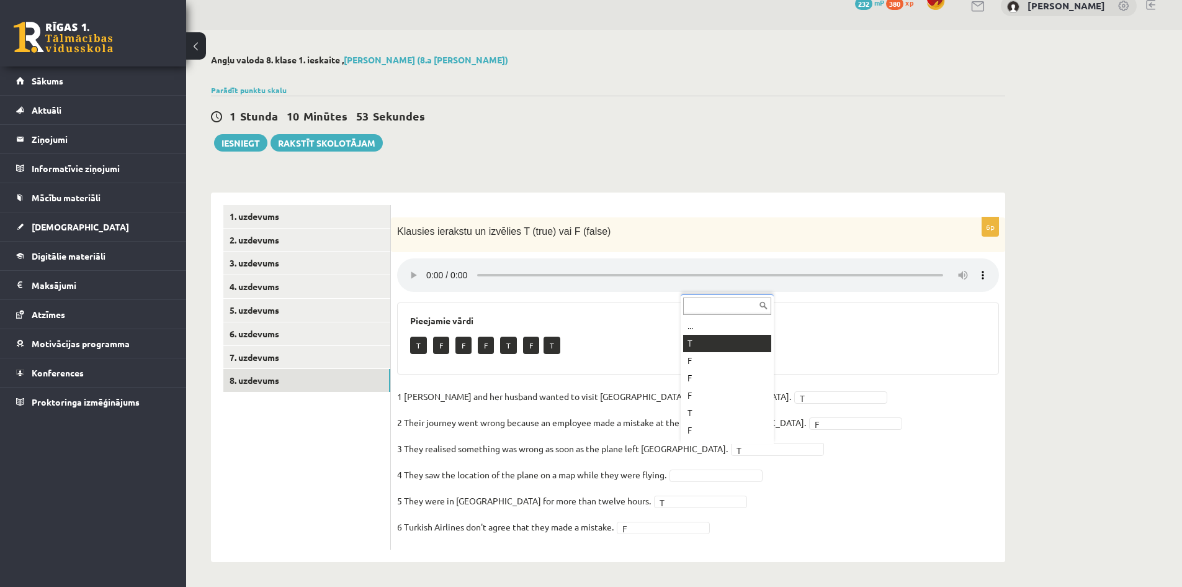
drag, startPoint x: 711, startPoint y: 448, endPoint x: 709, endPoint y: 410, distance: 37.9
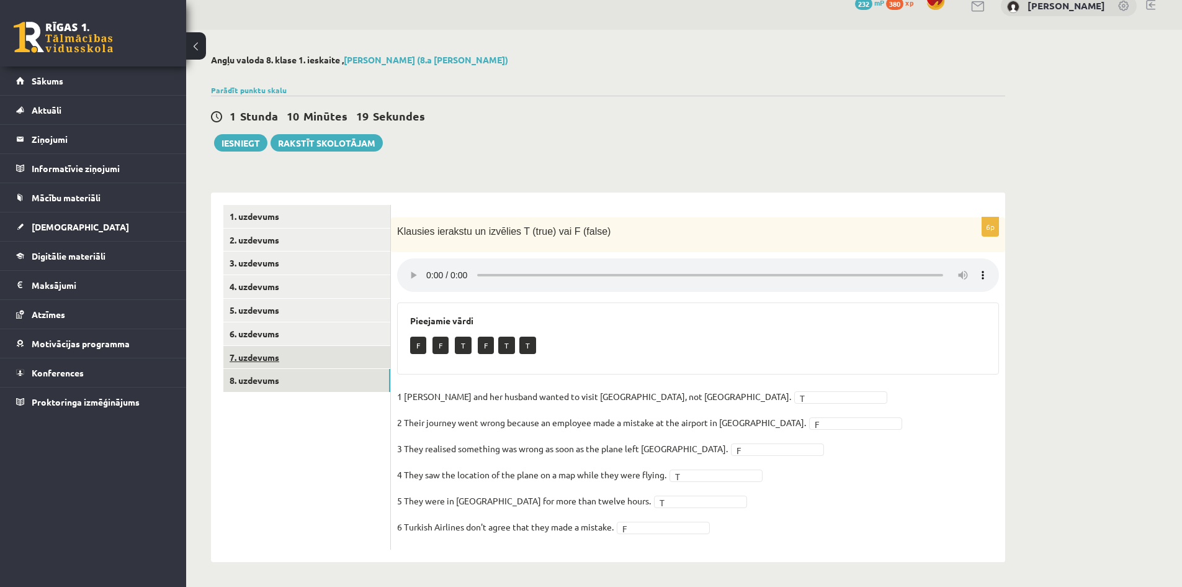
click at [281, 358] on link "7. uzdevums" at bounding box center [306, 357] width 167 height 23
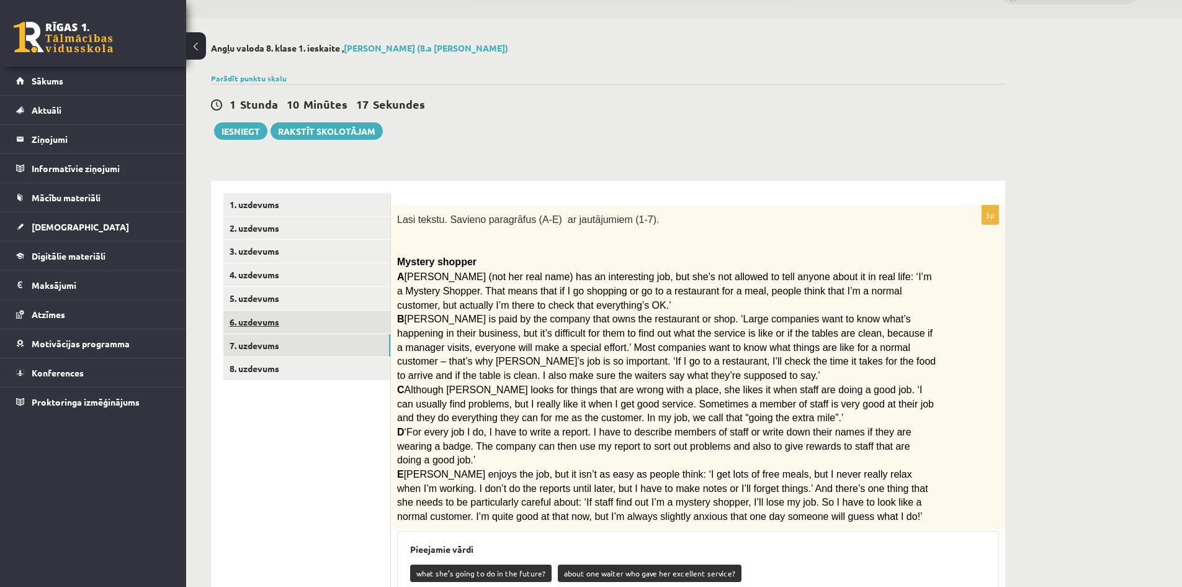
click at [258, 315] on link "6. uzdevums" at bounding box center [306, 321] width 167 height 23
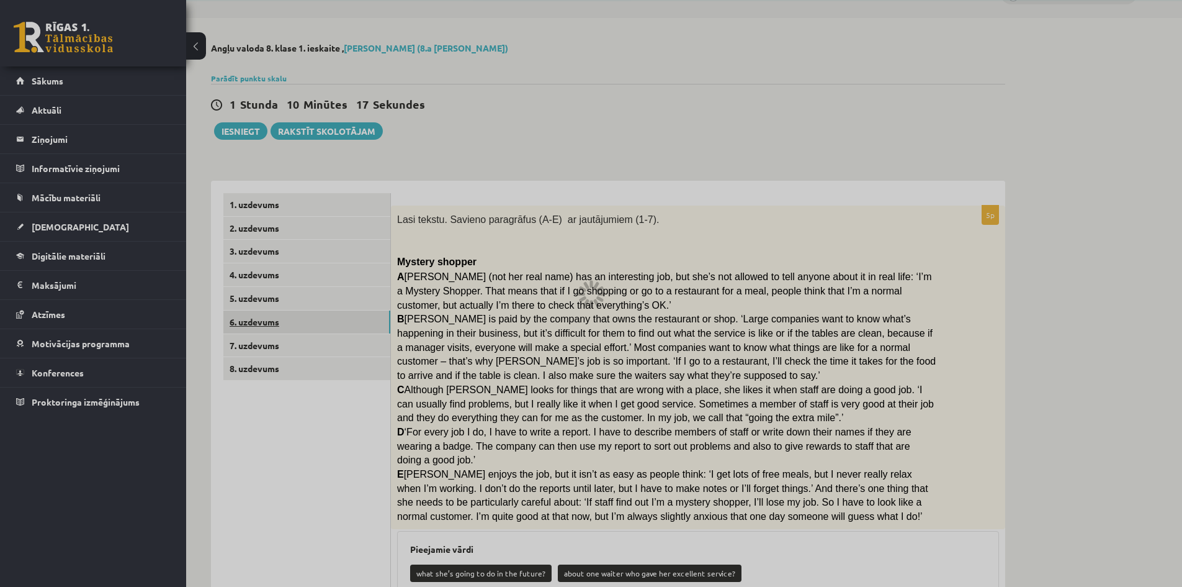
scroll to position [29, 0]
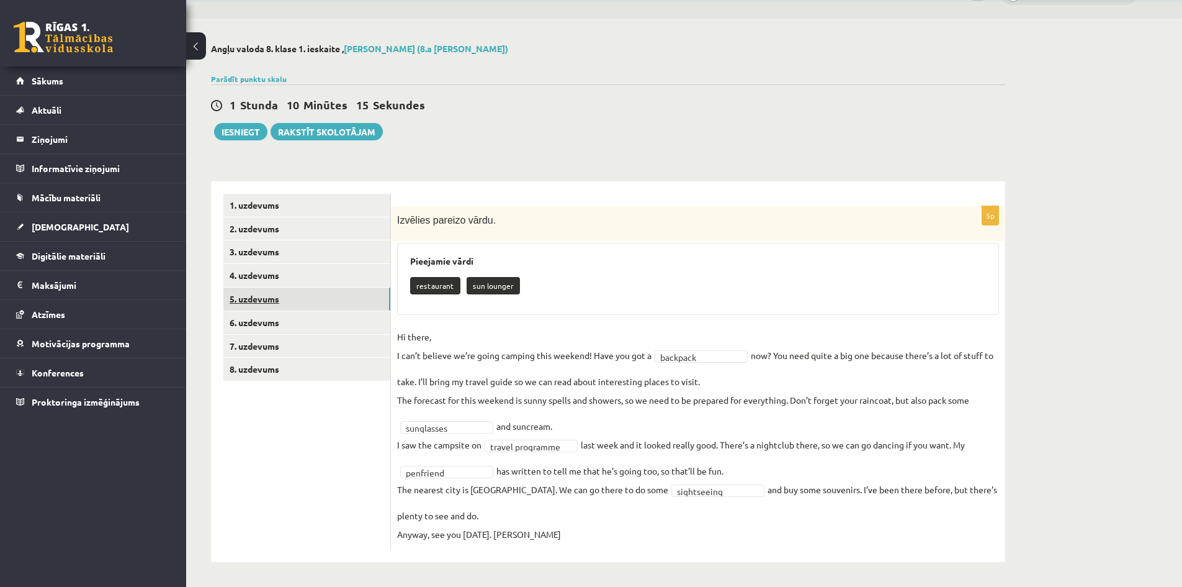
click at [248, 305] on link "5. uzdevums" at bounding box center [306, 298] width 167 height 23
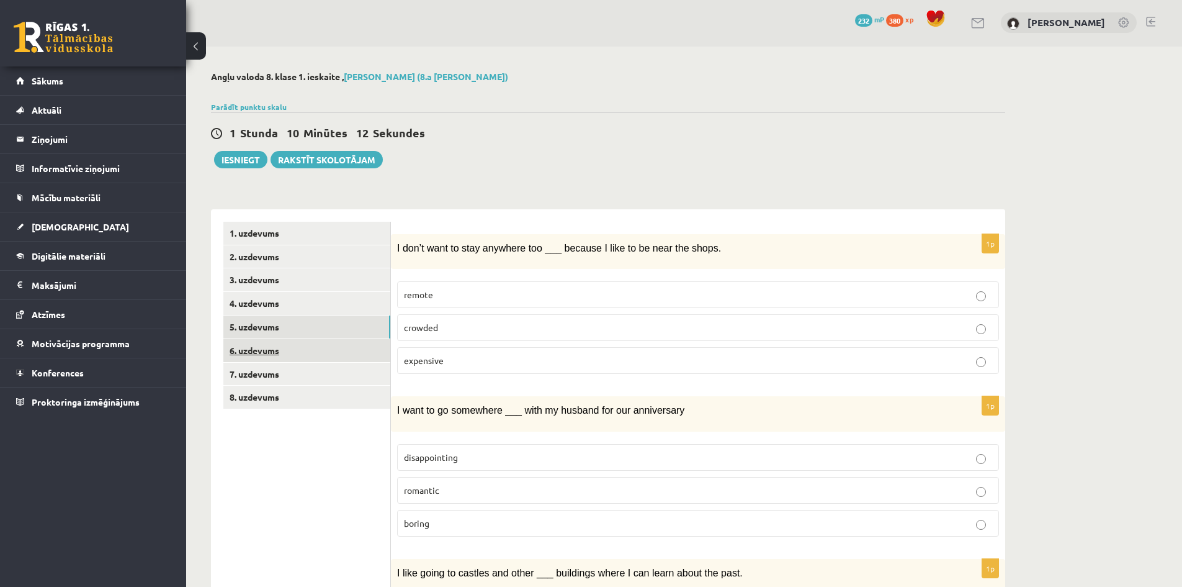
scroll to position [0, 0]
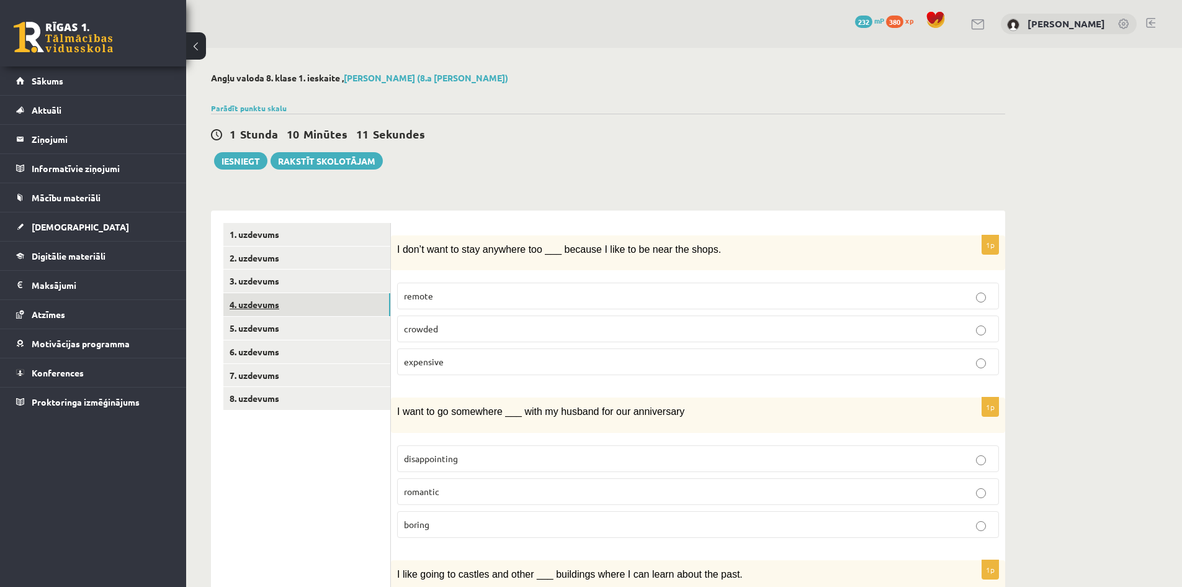
click at [264, 305] on link "4. uzdevums" at bounding box center [306, 304] width 167 height 23
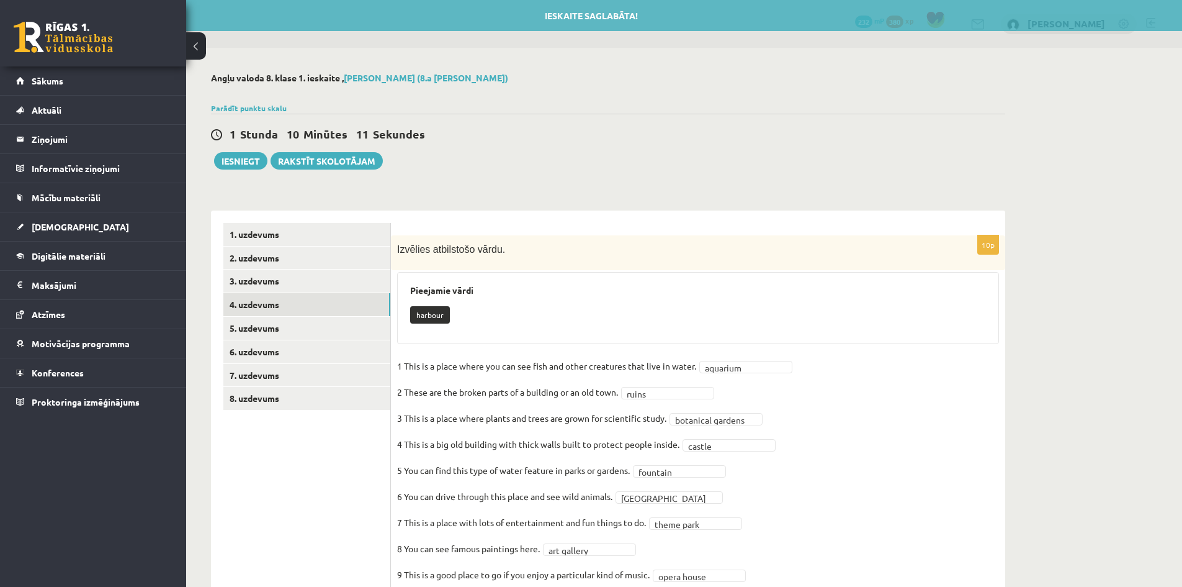
scroll to position [74, 0]
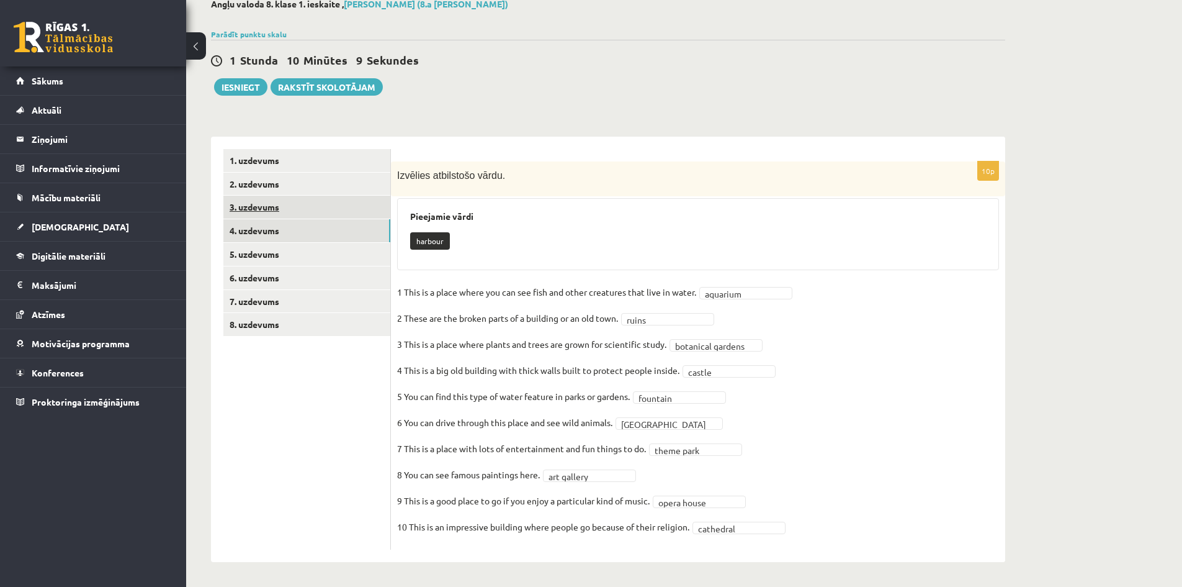
click at [245, 202] on link "3. uzdevums" at bounding box center [306, 207] width 167 height 23
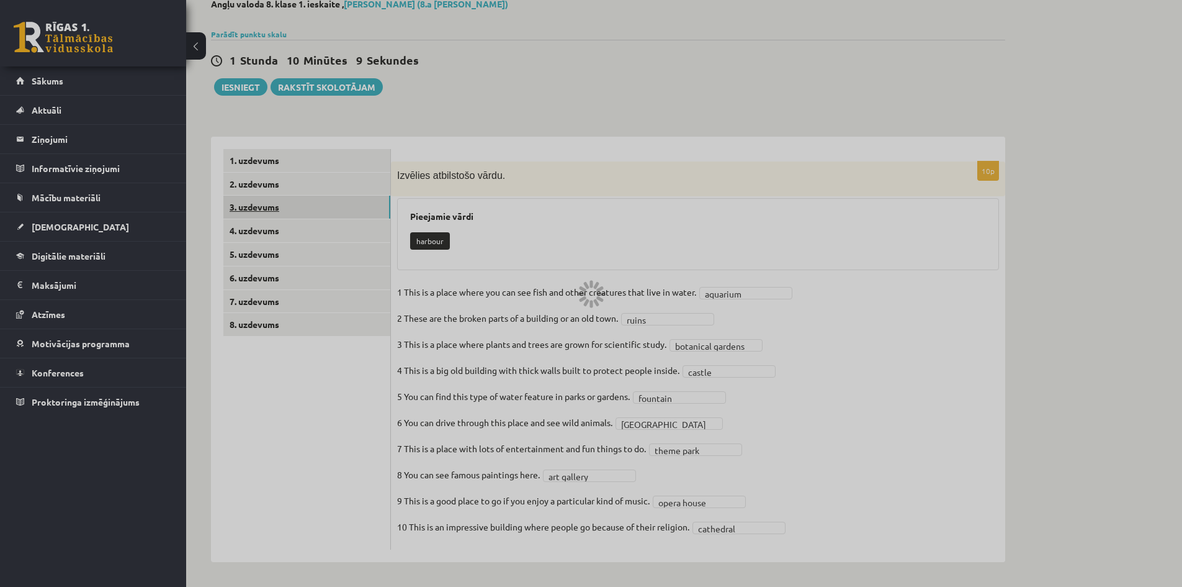
scroll to position [0, 0]
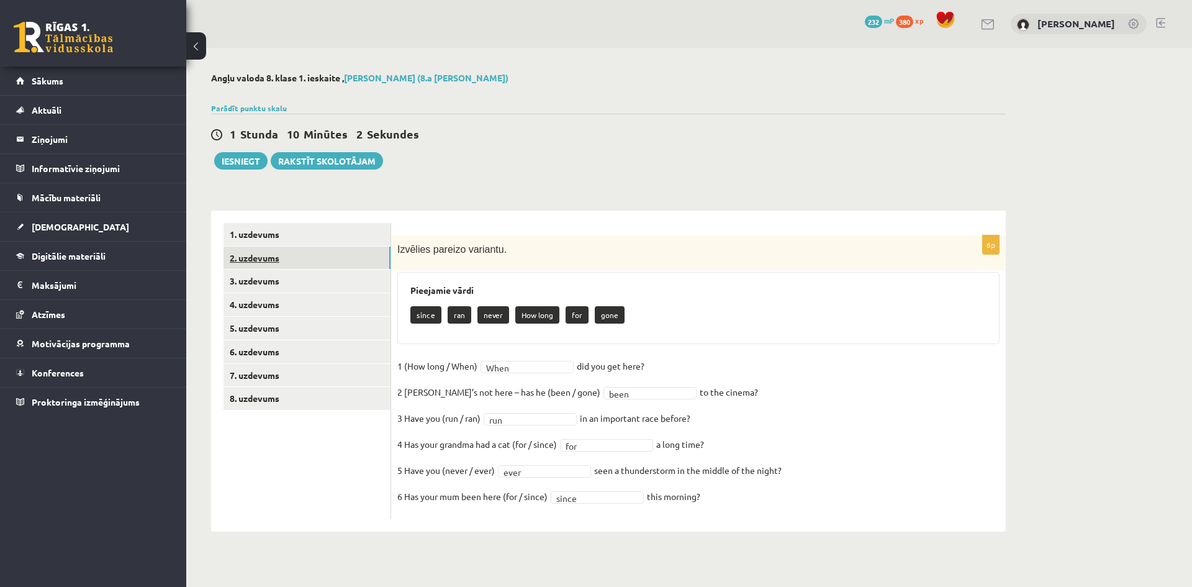
click at [250, 257] on link "2. uzdevums" at bounding box center [306, 257] width 167 height 23
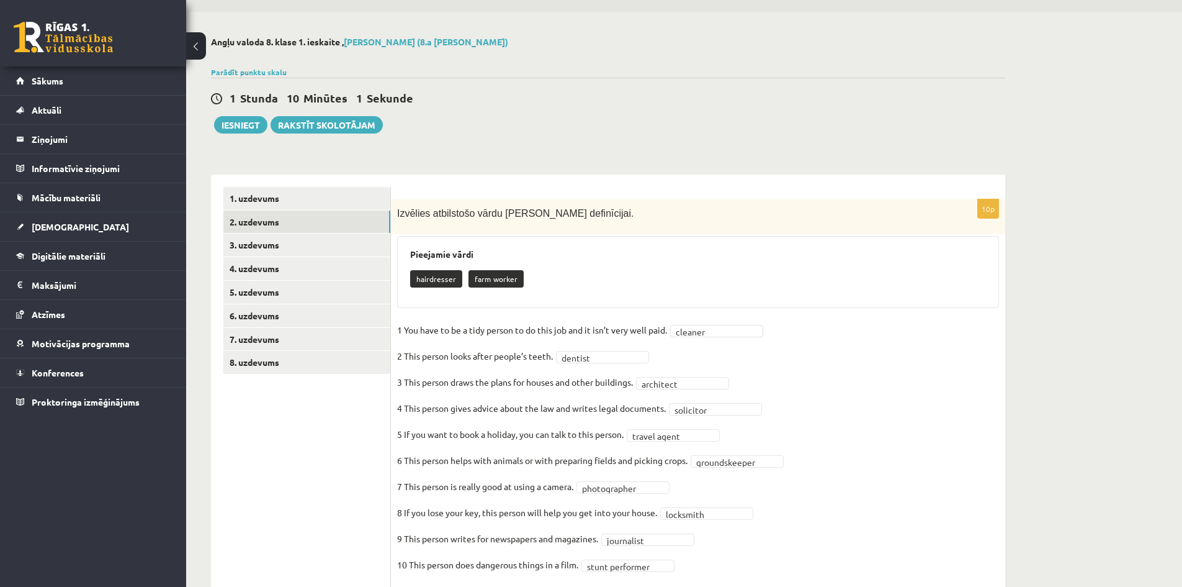
scroll to position [74, 0]
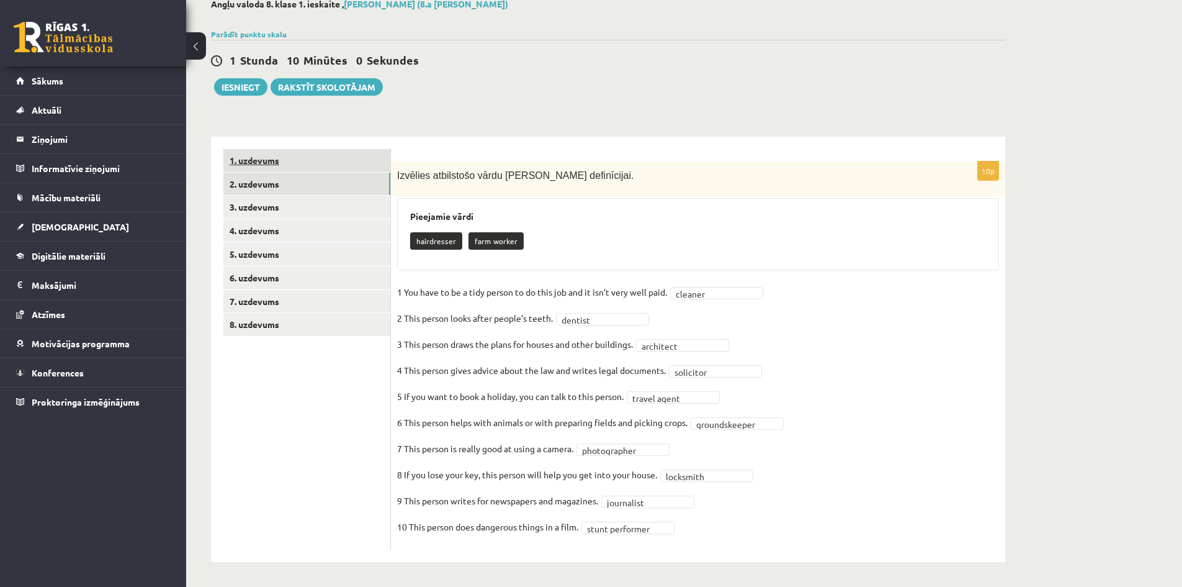
click at [261, 169] on link "1. uzdevums" at bounding box center [306, 160] width 167 height 23
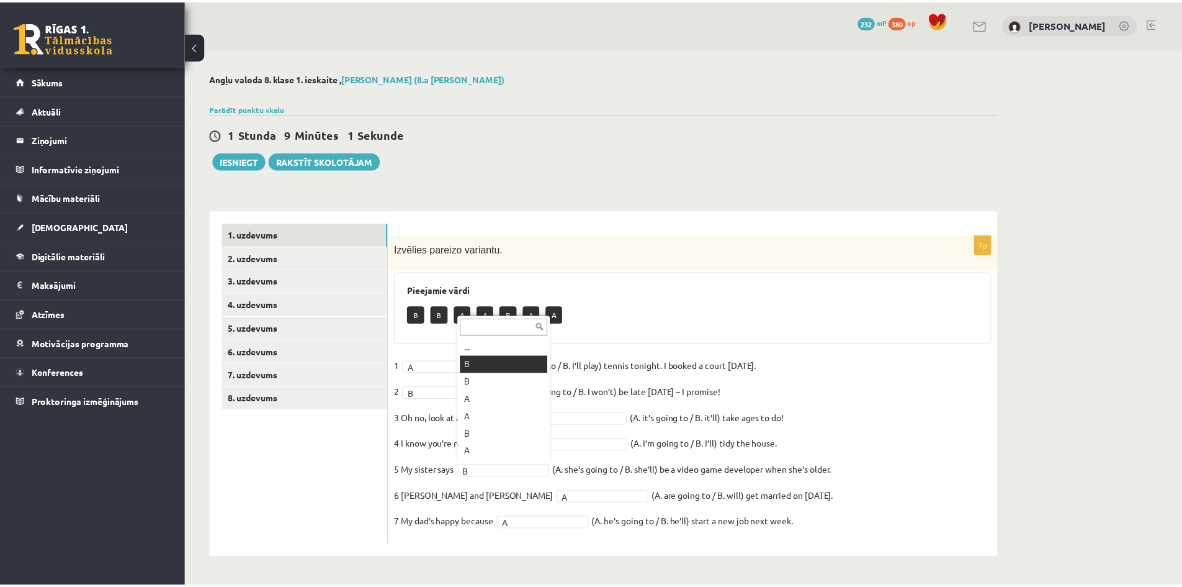
scroll to position [15, 0]
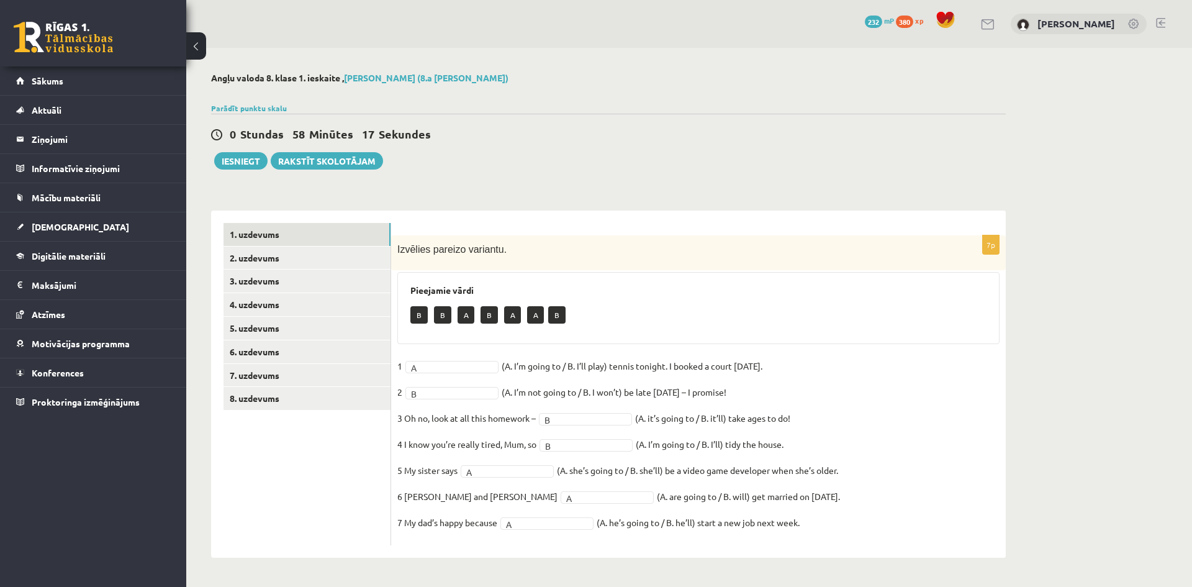
drag, startPoint x: 938, startPoint y: 404, endPoint x: 946, endPoint y: 410, distance: 10.2
click at [938, 407] on fieldset "1 A * (A. I’m going to / B. I’ll play) tennis tonight. I booked a court yesterd…" at bounding box center [698, 447] width 602 height 182
click at [250, 271] on link "3. uzdevums" at bounding box center [306, 280] width 167 height 23
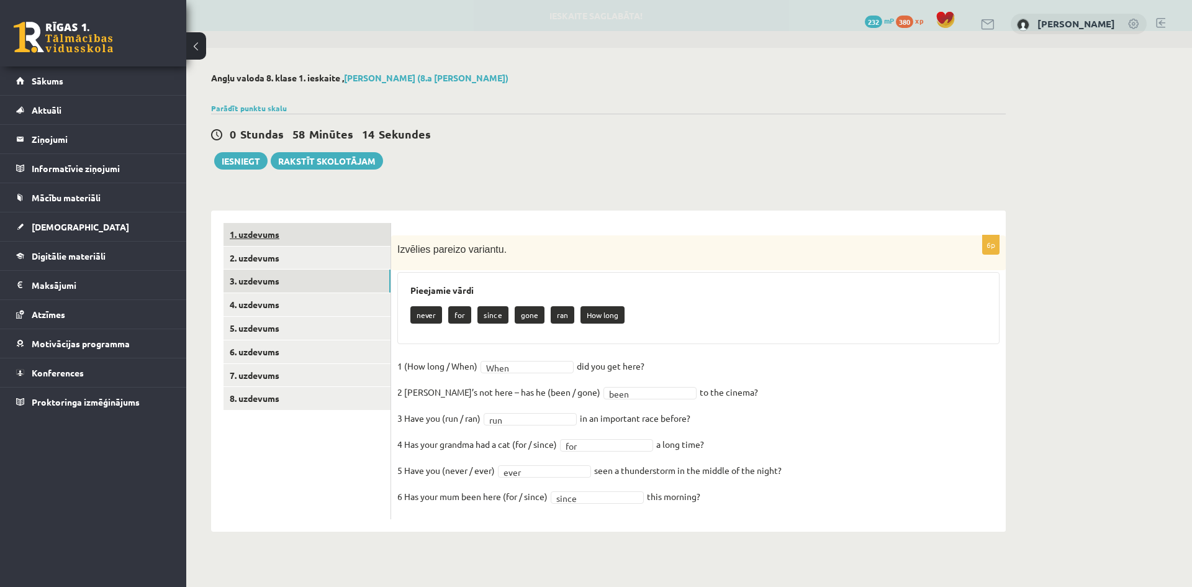
click at [268, 225] on link "1. uzdevums" at bounding box center [306, 234] width 167 height 23
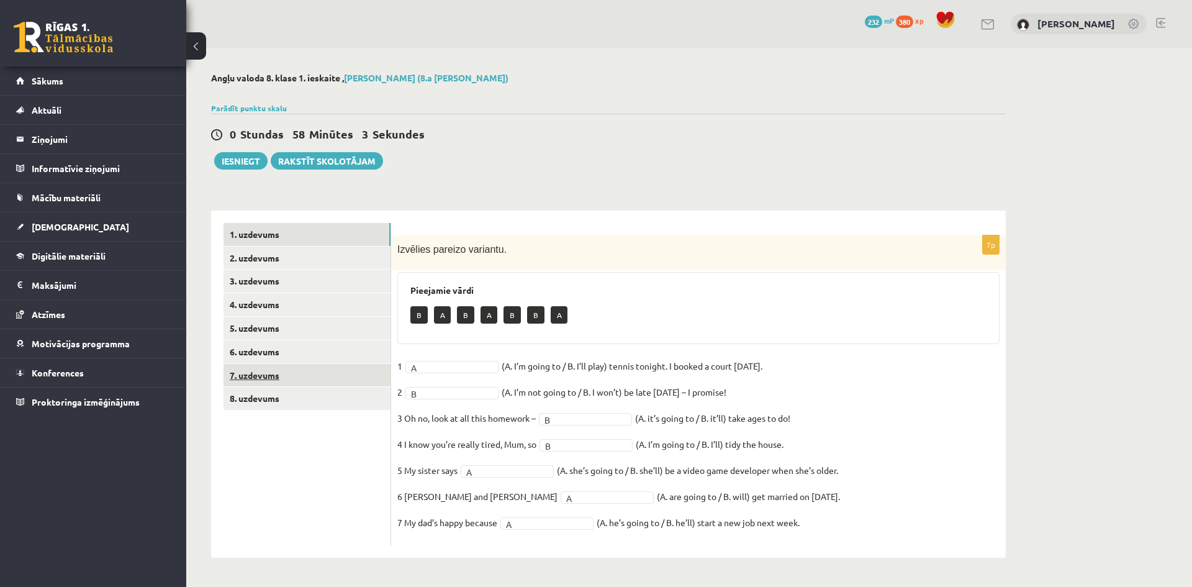
click at [271, 366] on link "7. uzdevums" at bounding box center [306, 375] width 167 height 23
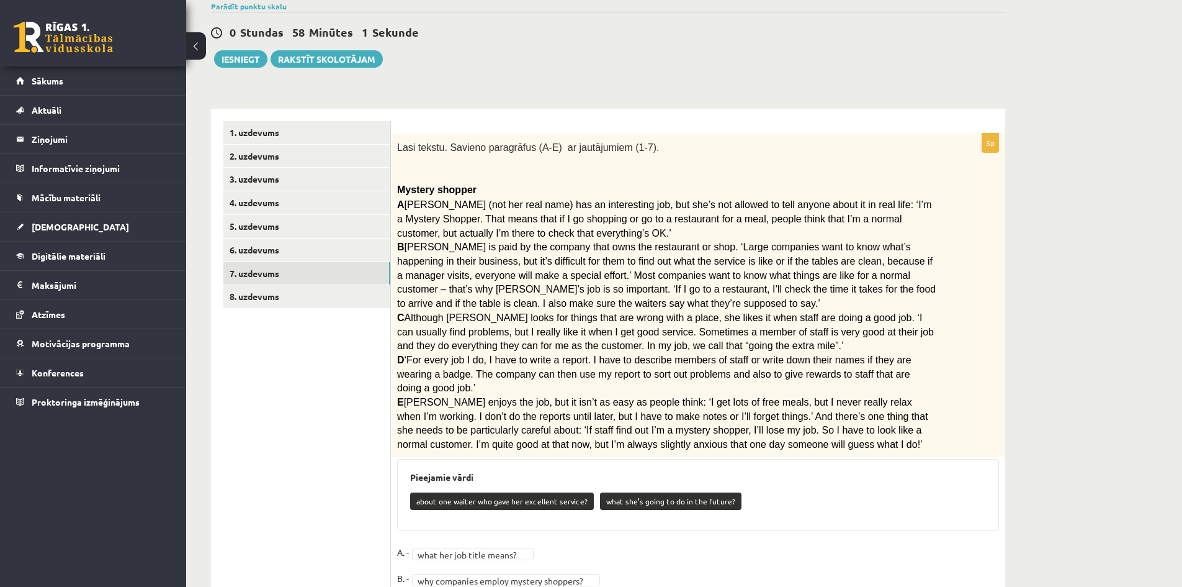
scroll to position [0, 0]
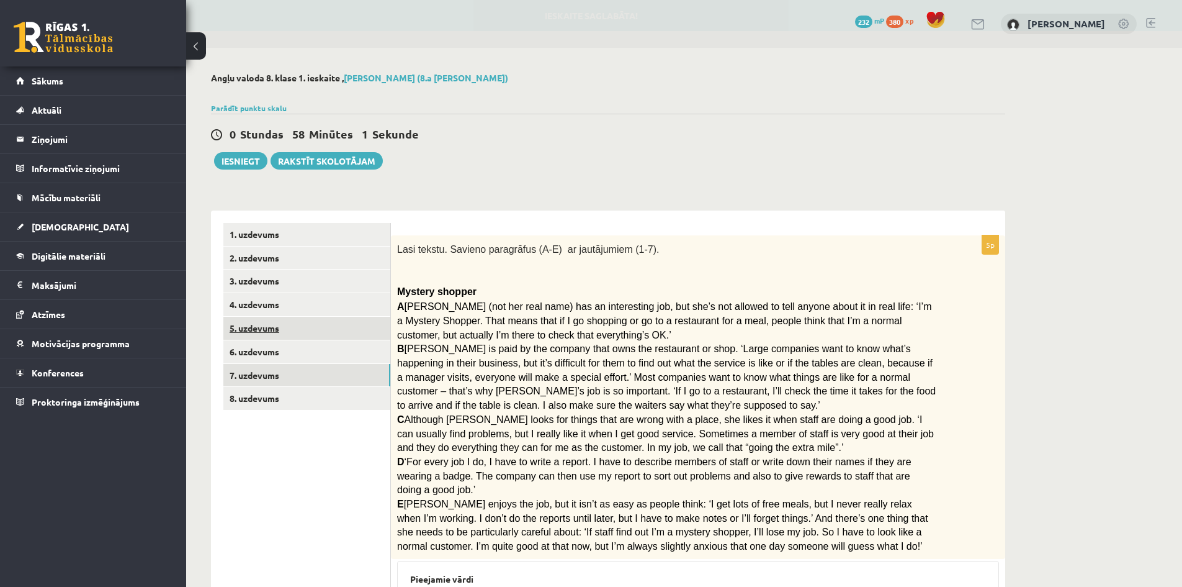
click at [292, 328] on link "5. uzdevums" at bounding box center [306, 328] width 167 height 23
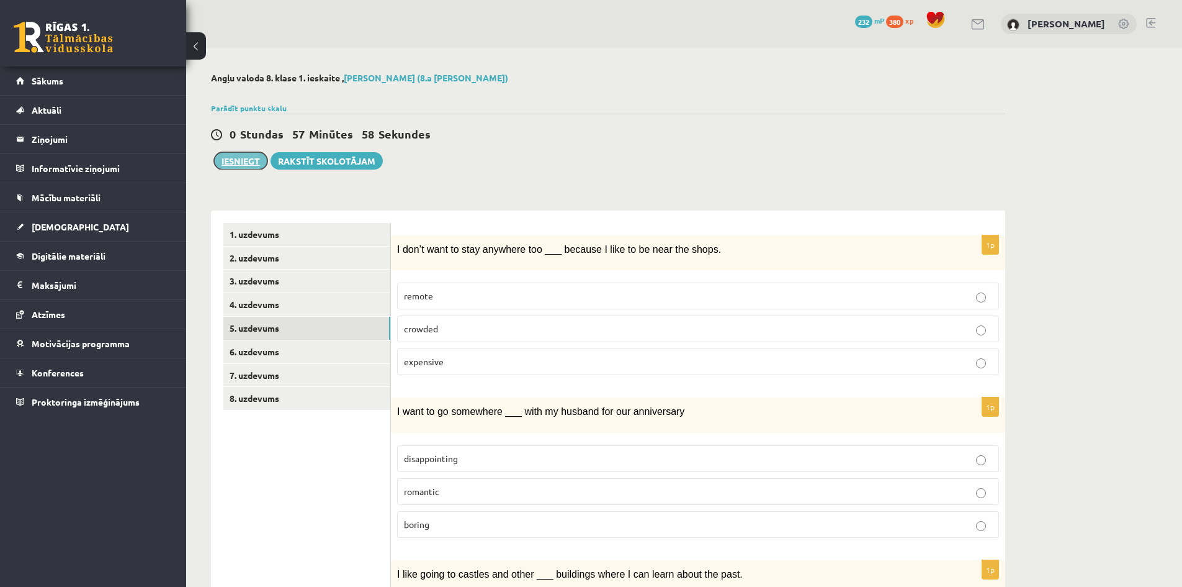
click at [241, 169] on button "Iesniegt" at bounding box center [240, 160] width 53 height 17
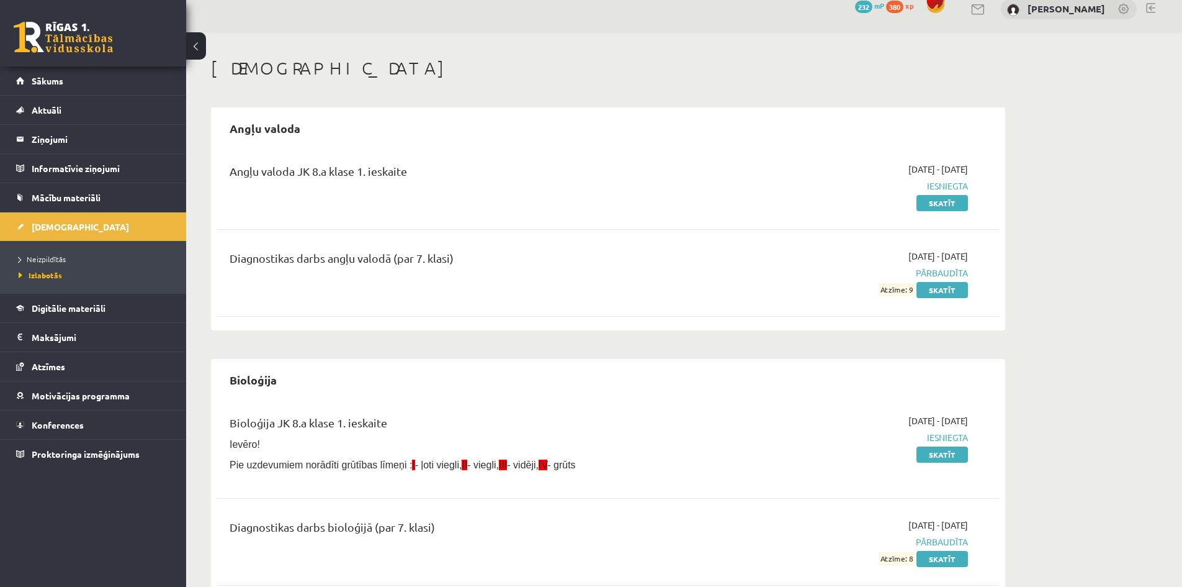
scroll to position [9, 0]
